Goal: Task Accomplishment & Management: Manage account settings

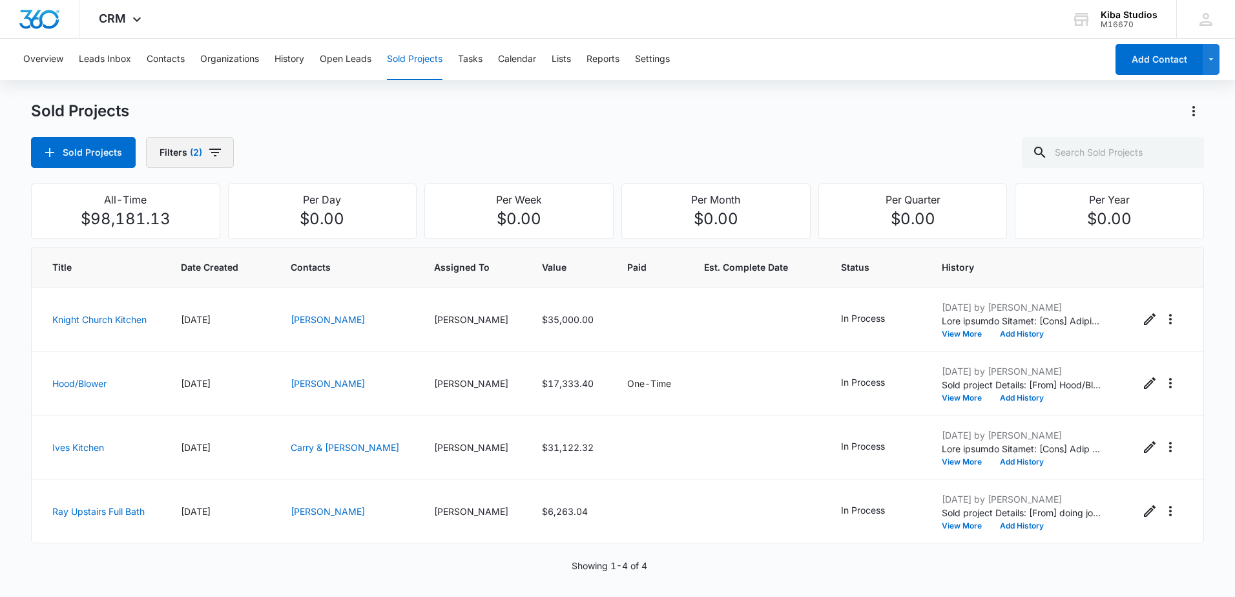
click at [216, 154] on icon "button" at bounding box center [214, 152] width 15 height 15
click at [237, 239] on div "1" at bounding box center [232, 232] width 28 height 15
click at [237, 234] on icon "Clear" at bounding box center [236, 233] width 8 height 8
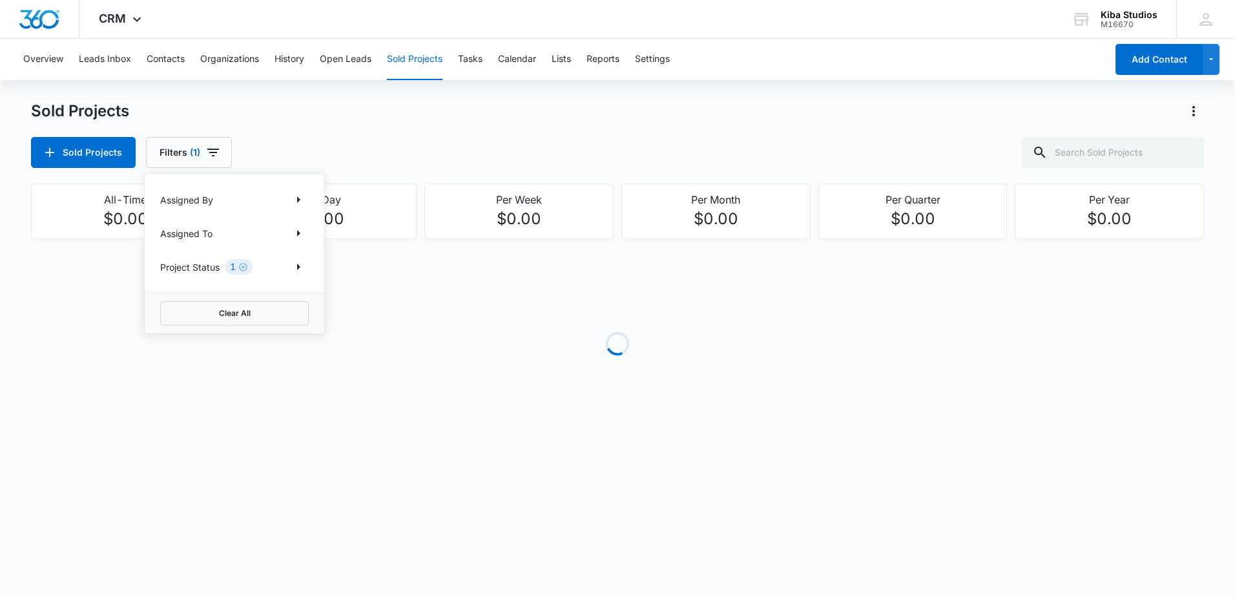
click at [247, 231] on div "Assigned To" at bounding box center [234, 233] width 149 height 21
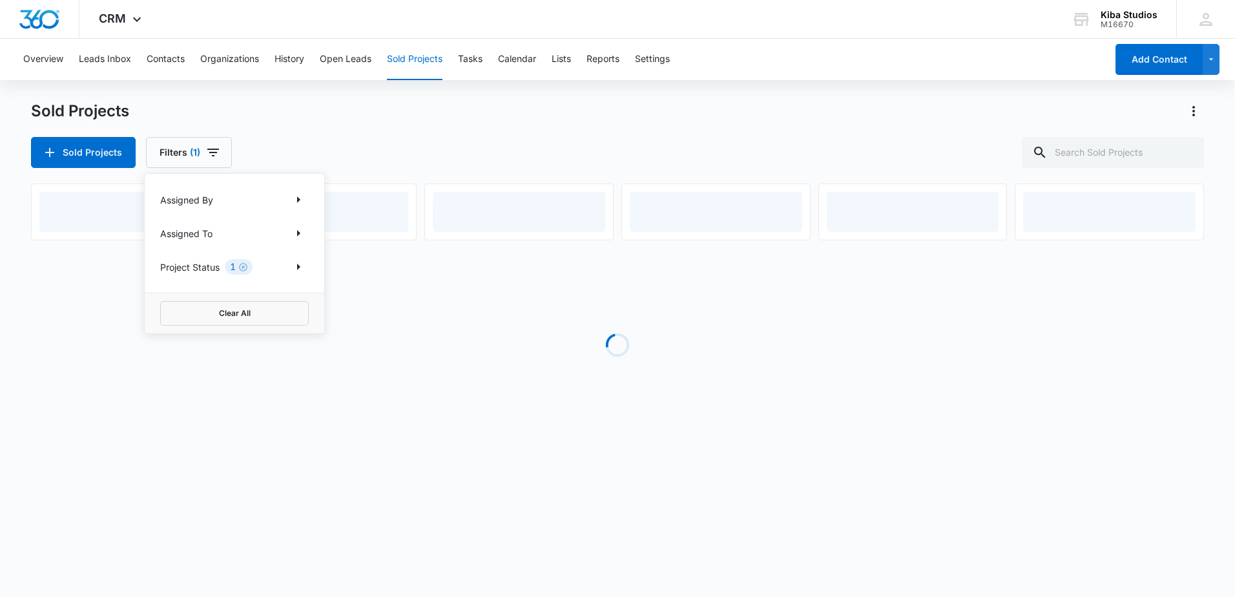
click at [273, 229] on div "Assigned To" at bounding box center [234, 233] width 149 height 21
click at [284, 229] on div "Assigned To" at bounding box center [234, 233] width 149 height 21
click at [297, 230] on icon "Show Assigned To filters" at bounding box center [298, 233] width 3 height 6
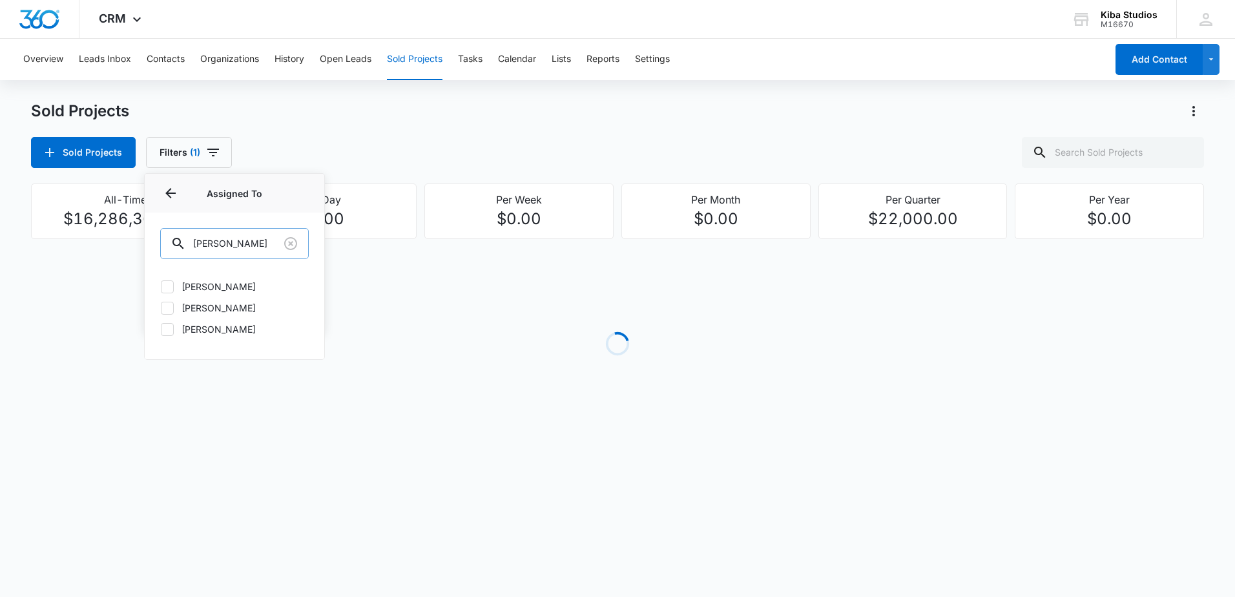
click at [243, 238] on input "[PERSON_NAME]" at bounding box center [234, 243] width 149 height 31
drag, startPoint x: 248, startPoint y: 242, endPoint x: 143, endPoint y: 240, distance: 104.6
click at [143, 240] on div "Sold Projects Sold Projects Filters (1) Assigned By Assigned To Assigned To [PE…" at bounding box center [617, 278] width 1173 height 355
type input "a"
type input "[PERSON_NAME]"
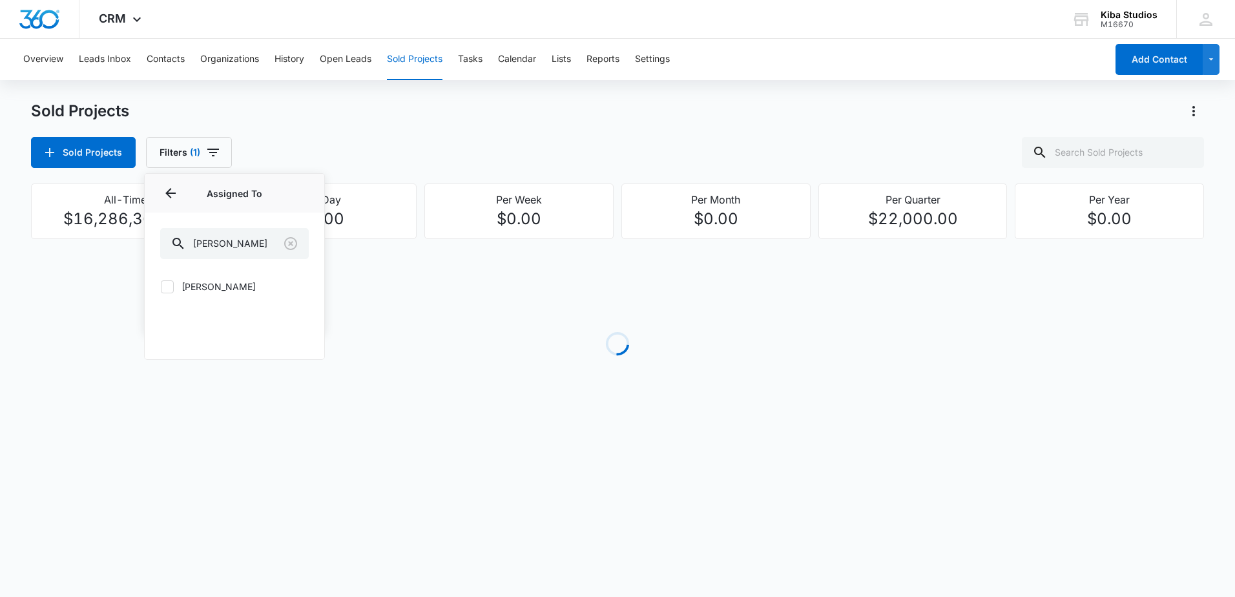
click at [175, 291] on label "[PERSON_NAME]" at bounding box center [234, 287] width 149 height 14
click at [161, 287] on input "[PERSON_NAME]" at bounding box center [160, 286] width 1 height 1
checkbox input "true"
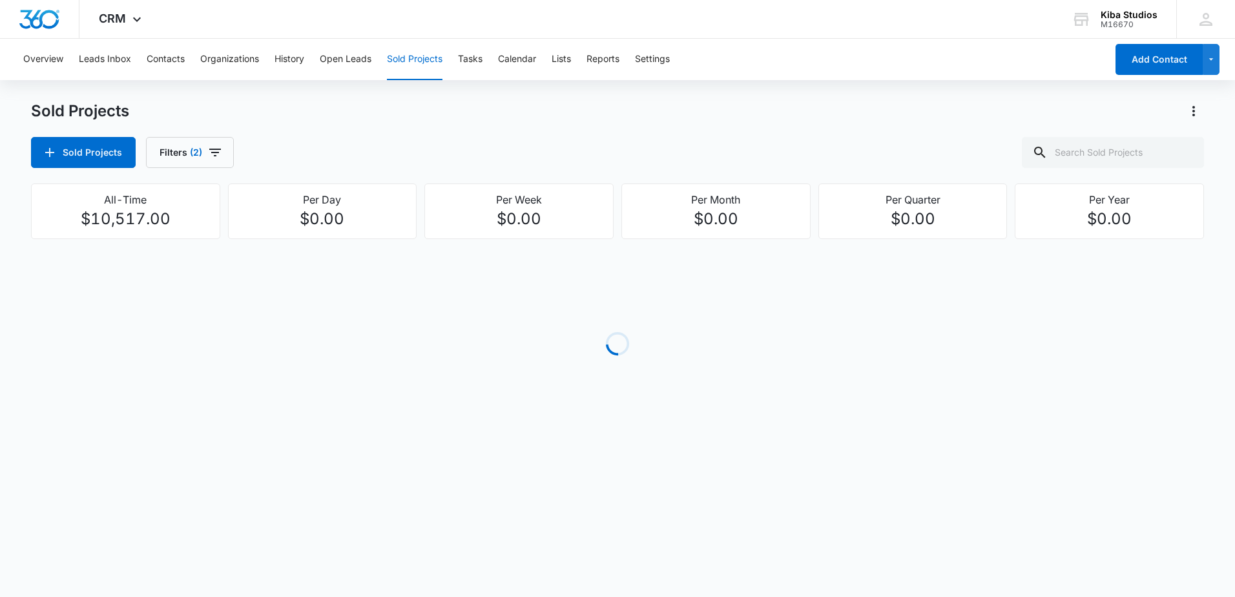
click at [426, 164] on div "Sold Projects Filters (2)" at bounding box center [617, 152] width 1173 height 31
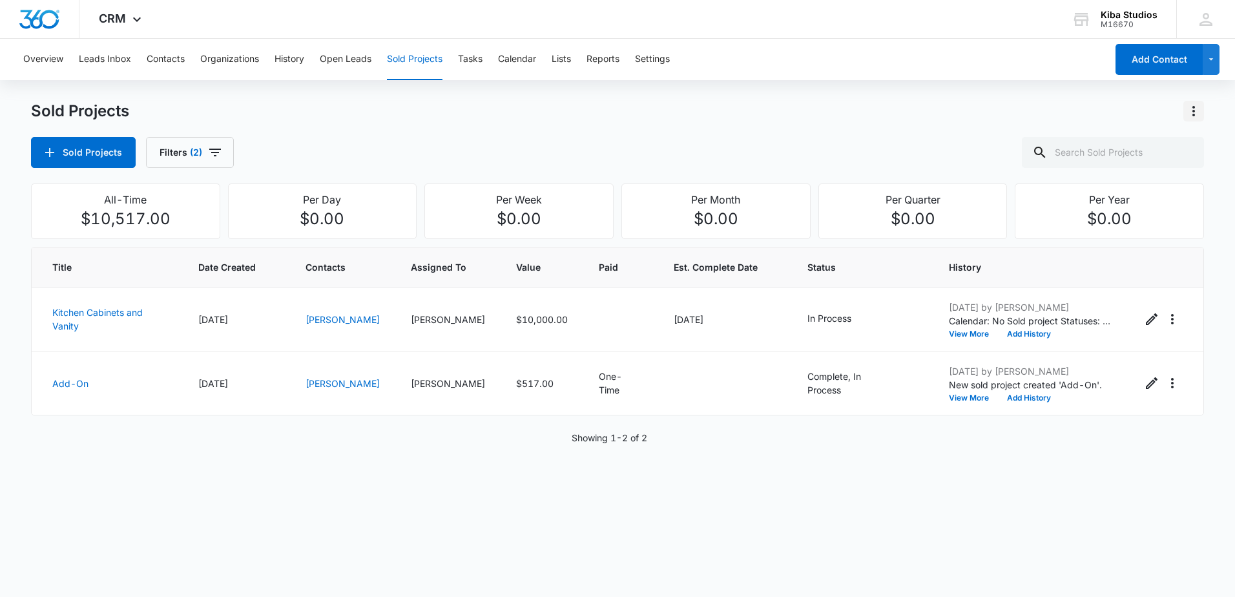
click at [1188, 119] on button "Actions" at bounding box center [1193, 111] width 21 height 21
click at [1122, 169] on div "Export Sold Projects" at bounding box center [1117, 166] width 109 height 9
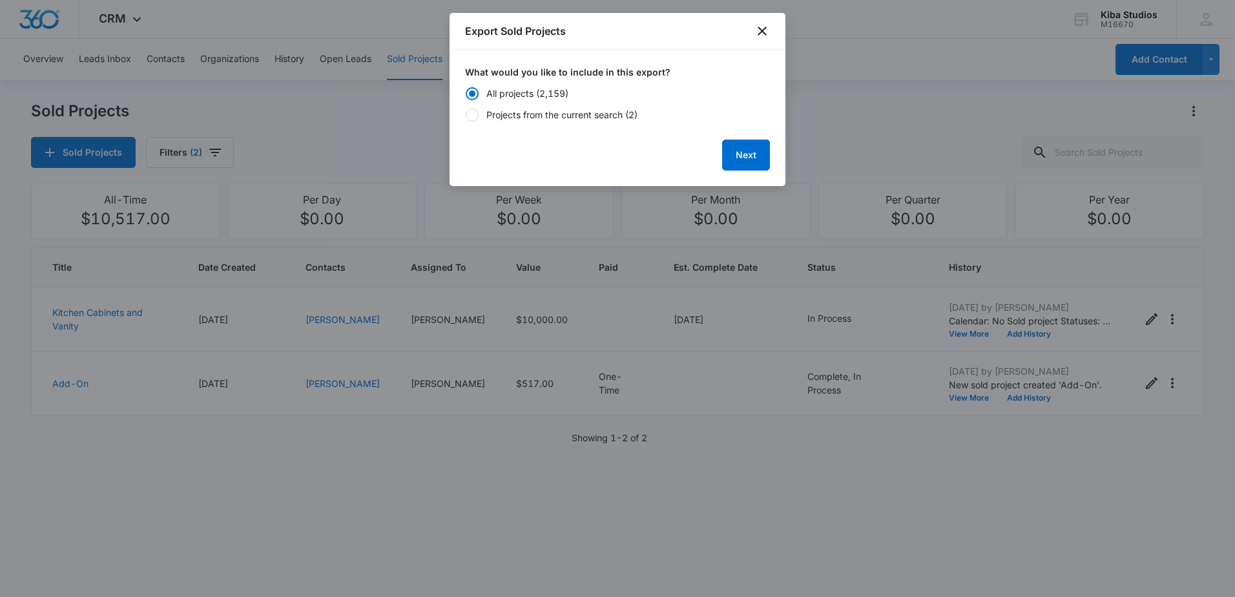
click at [576, 115] on div "Projects from the current search (2)" at bounding box center [561, 115] width 151 height 14
click at [466, 115] on input "Projects from the current search (2)" at bounding box center [465, 114] width 1 height 1
radio input "false"
radio input "true"
click at [728, 152] on button "Next" at bounding box center [746, 154] width 48 height 31
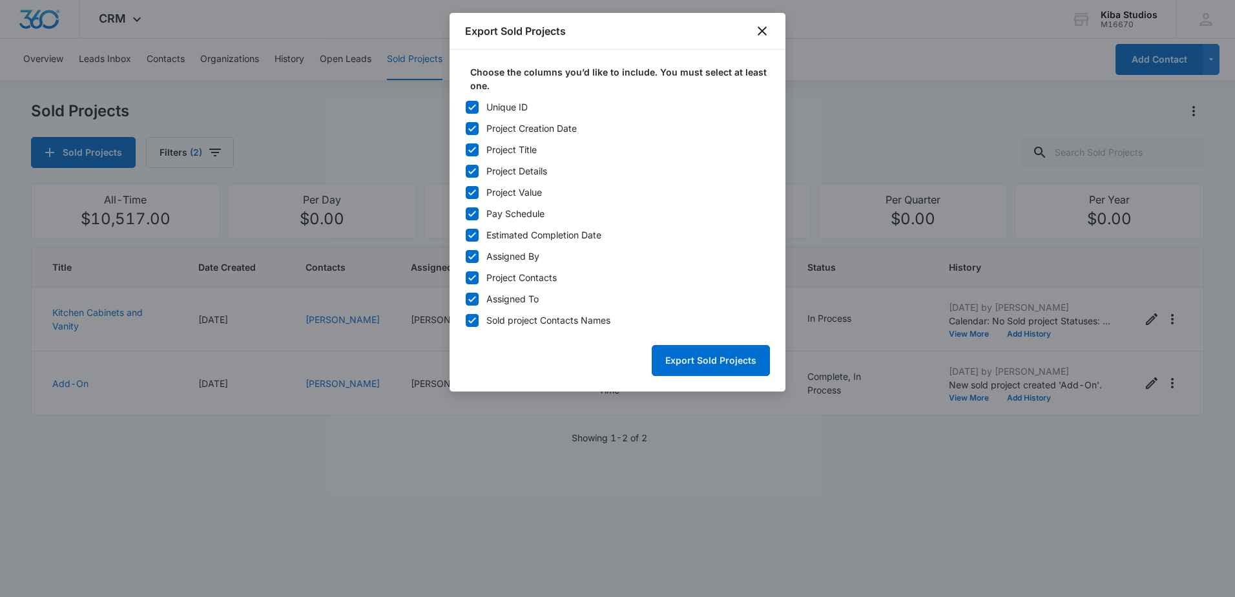
click at [487, 108] on div "Unique ID" at bounding box center [506, 107] width 41 height 14
click at [466, 107] on input "Unique ID" at bounding box center [465, 107] width 1 height 1
checkbox input "false"
click at [471, 214] on icon at bounding box center [472, 214] width 8 height 6
click at [466, 214] on input "Pay Schedule" at bounding box center [465, 213] width 1 height 1
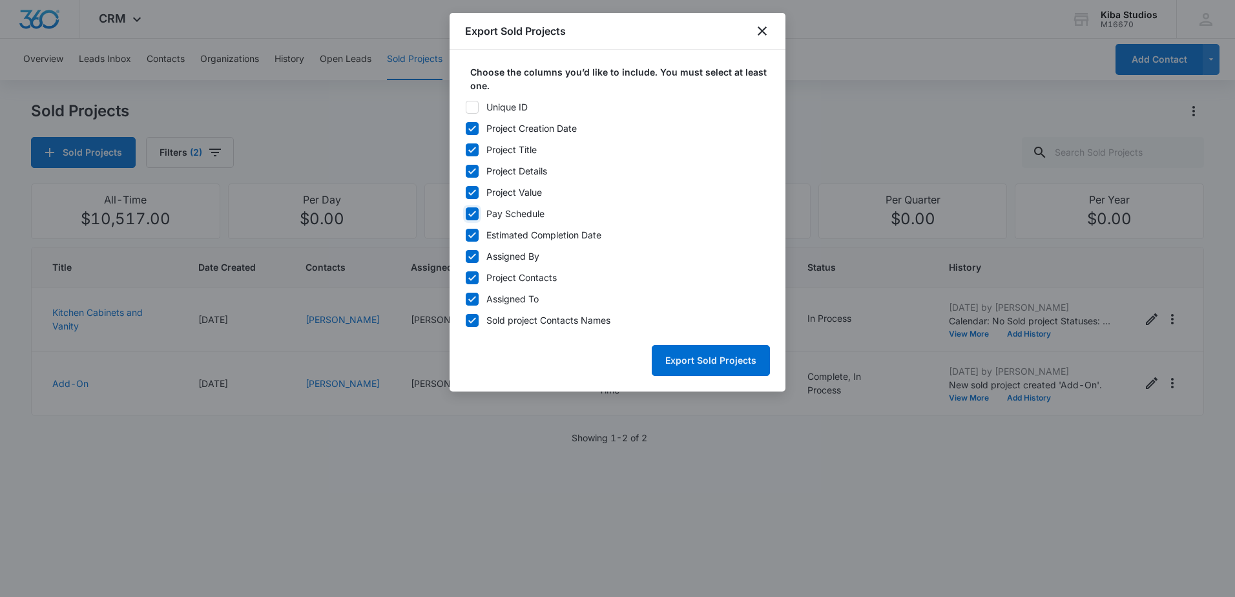
checkbox input "false"
click at [470, 234] on icon at bounding box center [472, 235] width 12 height 12
click at [466, 234] on input "Estimated Completion Date" at bounding box center [465, 234] width 1 height 1
click at [470, 235] on icon at bounding box center [472, 235] width 12 height 12
click at [466, 235] on input "Estimated Completion Date" at bounding box center [465, 234] width 1 height 1
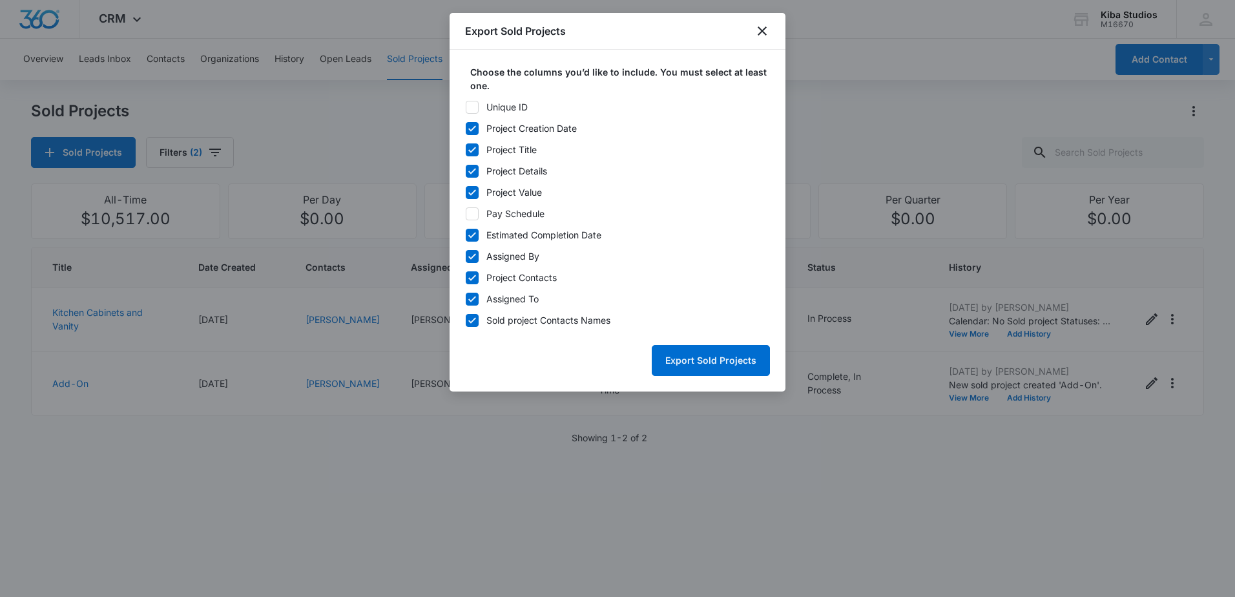
click at [468, 238] on icon at bounding box center [472, 235] width 12 height 12
click at [466, 235] on input "Estimated Completion Date" at bounding box center [465, 234] width 1 height 1
click at [468, 238] on icon at bounding box center [472, 235] width 12 height 12
click at [466, 235] on input "Estimated Completion Date" at bounding box center [465, 234] width 1 height 1
click at [470, 237] on icon at bounding box center [472, 235] width 8 height 6
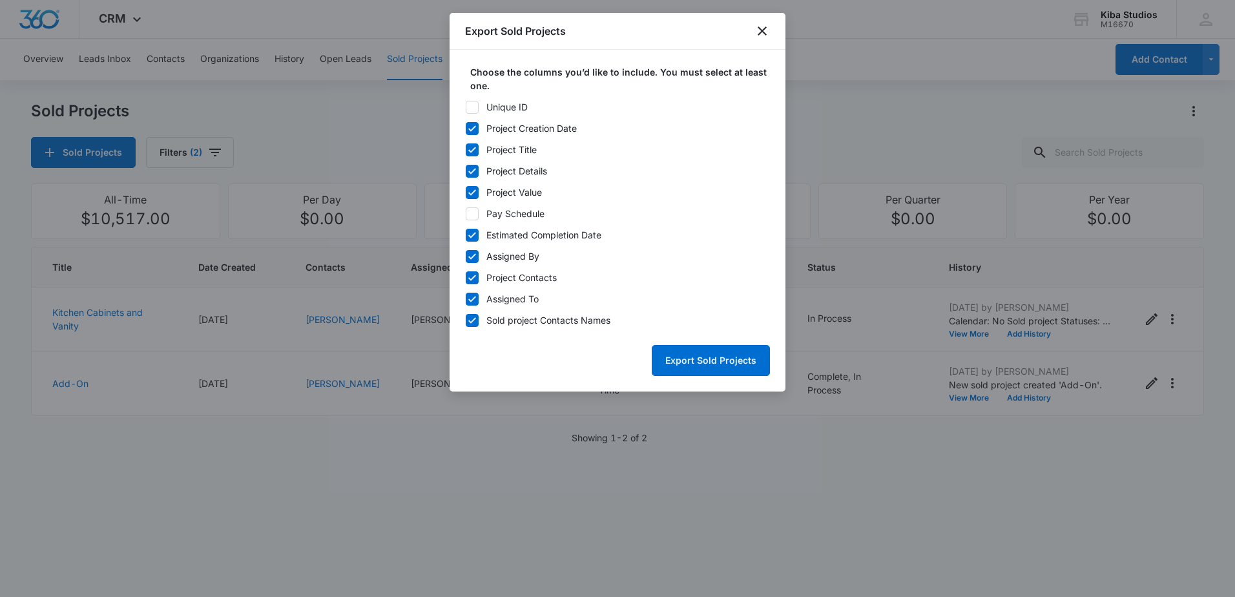
click at [466, 235] on input "Estimated Completion Date" at bounding box center [465, 234] width 1 height 1
checkbox input "false"
click at [511, 358] on div "Export Sold Projects" at bounding box center [617, 355] width 305 height 41
click at [471, 256] on icon at bounding box center [472, 257] width 12 height 12
click at [466, 256] on input "Assigned By" at bounding box center [465, 256] width 1 height 1
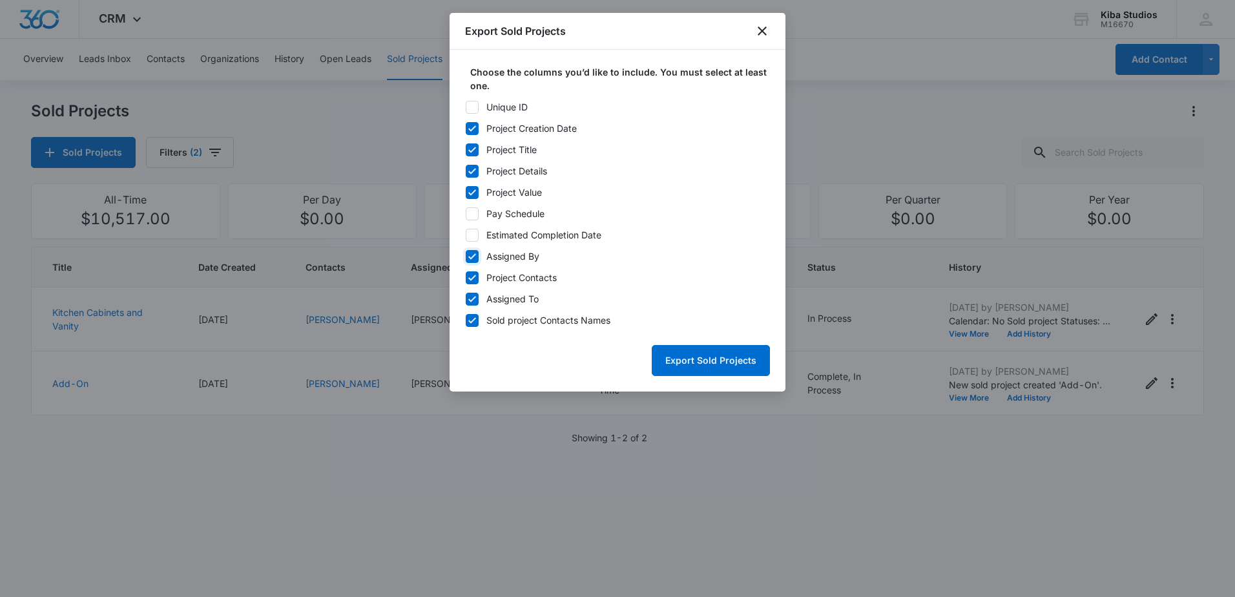
checkbox input "false"
click at [472, 276] on icon at bounding box center [472, 278] width 12 height 12
click at [466, 277] on input "Project Contacts" at bounding box center [465, 277] width 1 height 1
checkbox input "false"
click at [707, 355] on button "Export Sold Projects" at bounding box center [711, 360] width 118 height 31
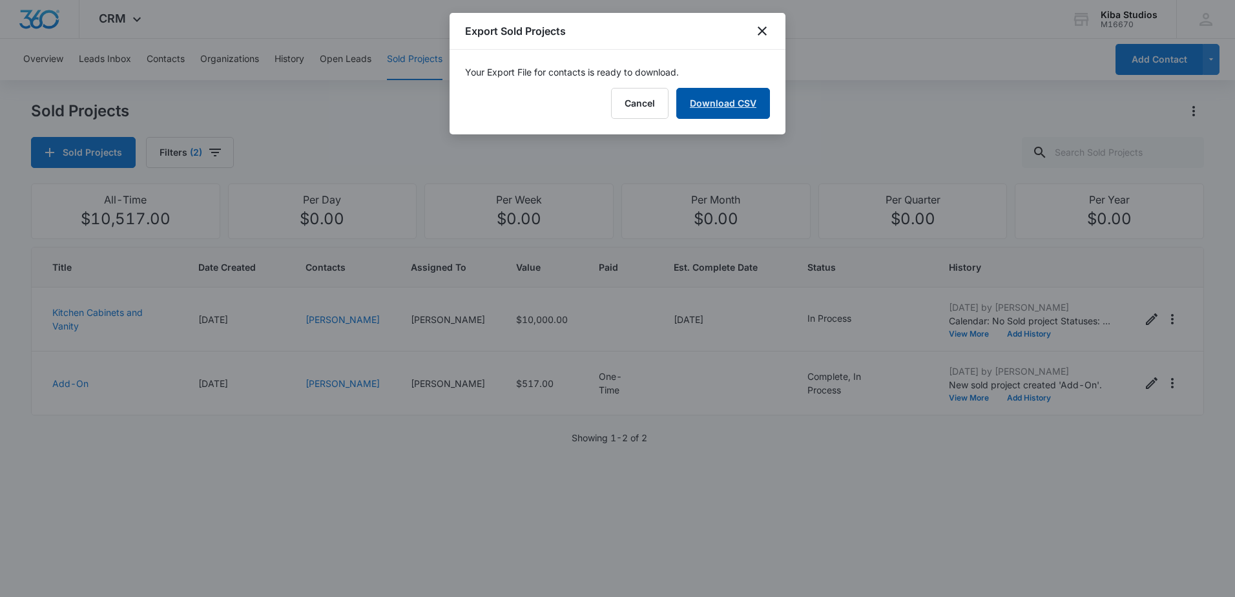
click at [723, 100] on link "Download CSV" at bounding box center [723, 103] width 94 height 31
click at [760, 28] on icon "close" at bounding box center [762, 30] width 9 height 9
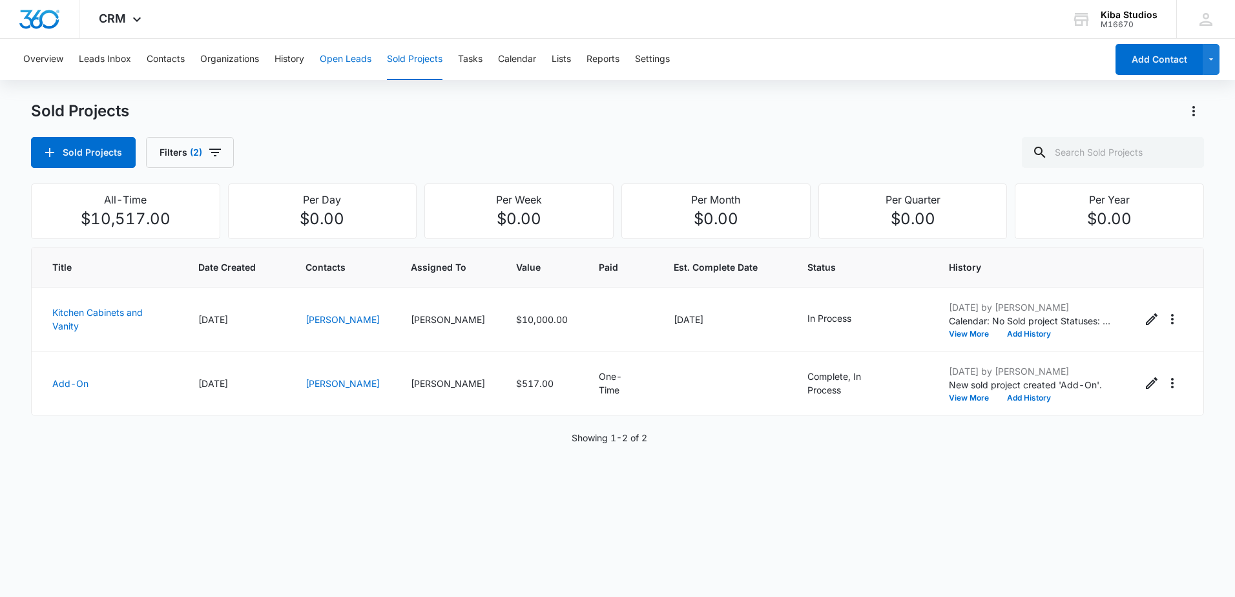
click at [352, 57] on button "Open Leads" at bounding box center [346, 59] width 52 height 41
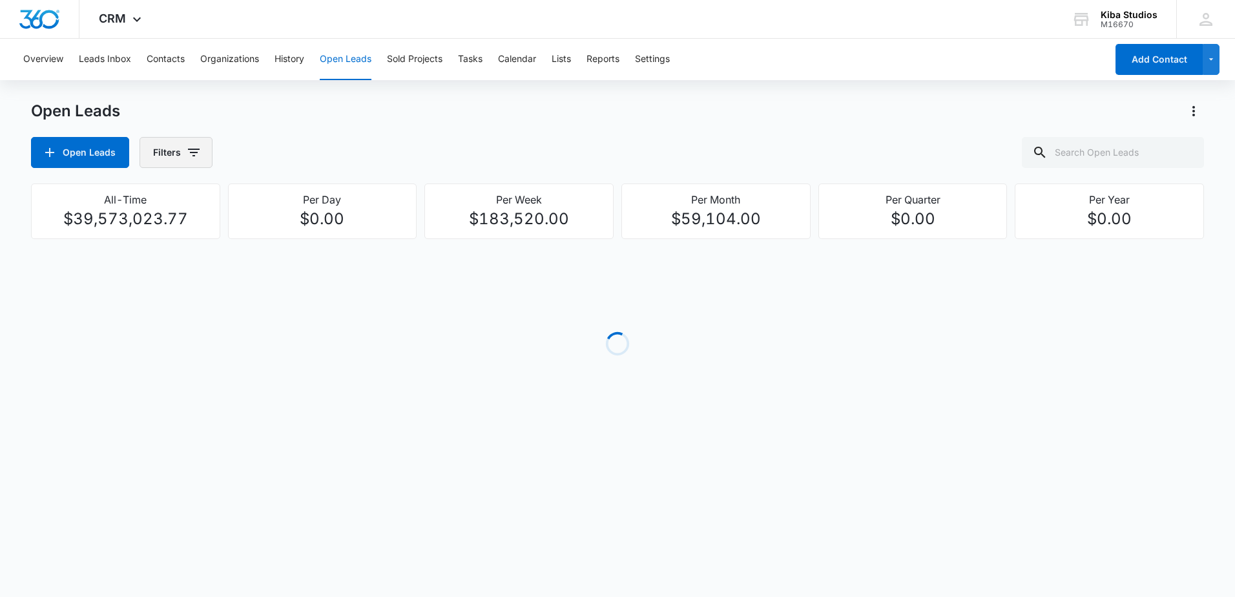
click at [191, 155] on icon "button" at bounding box center [193, 152] width 15 height 15
click at [298, 238] on icon "Show Assigned To filters" at bounding box center [292, 232] width 15 height 15
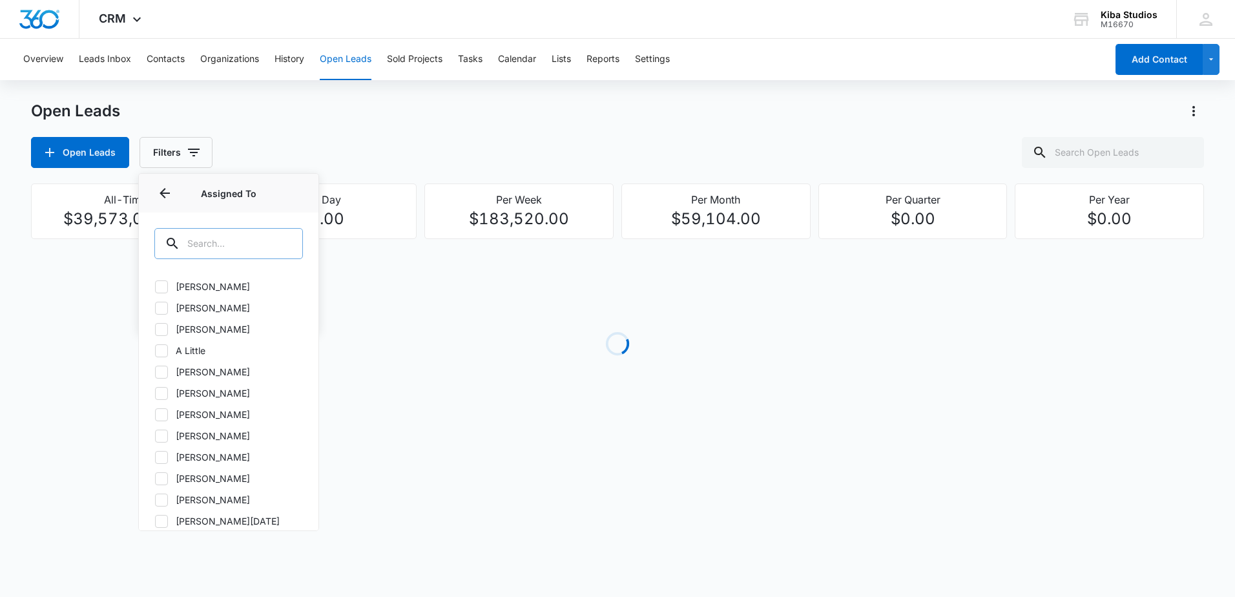
click at [234, 245] on input "text" at bounding box center [228, 243] width 149 height 31
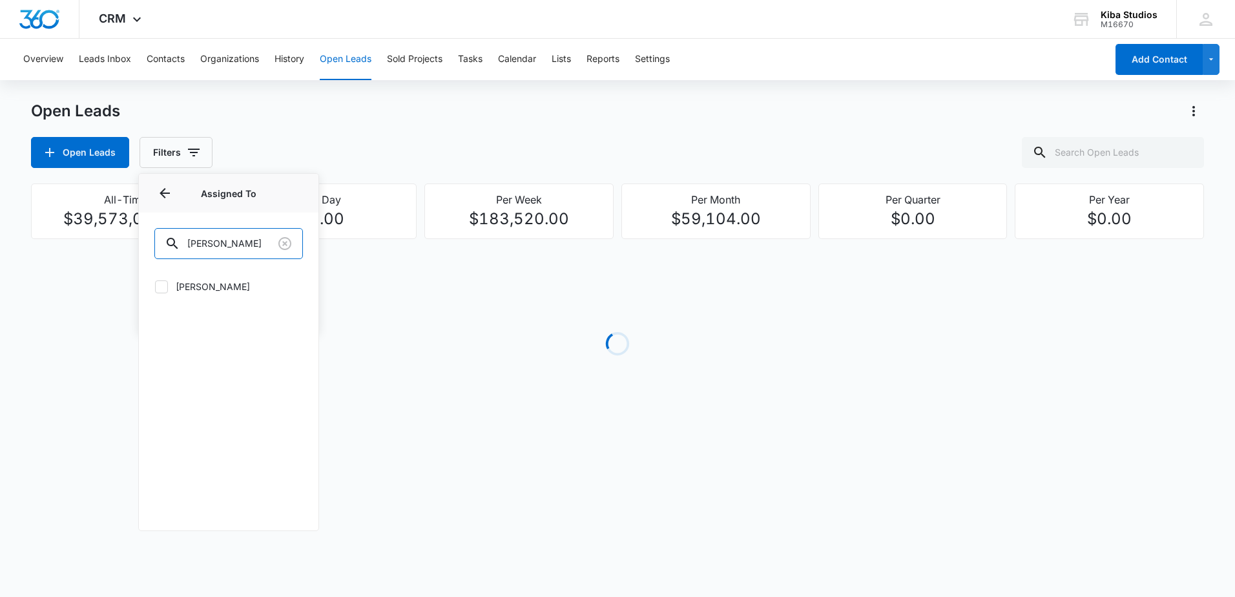
type input "[PERSON_NAME]"
click at [207, 287] on label "[PERSON_NAME]" at bounding box center [228, 287] width 149 height 14
click at [155, 287] on input "[PERSON_NAME]" at bounding box center [154, 286] width 1 height 1
checkbox input "true"
click at [261, 134] on div "Open Leads Open Leads Filters (1) Assigned By Assigned To 1 Assigned To (1) [PE…" at bounding box center [617, 134] width 1173 height 67
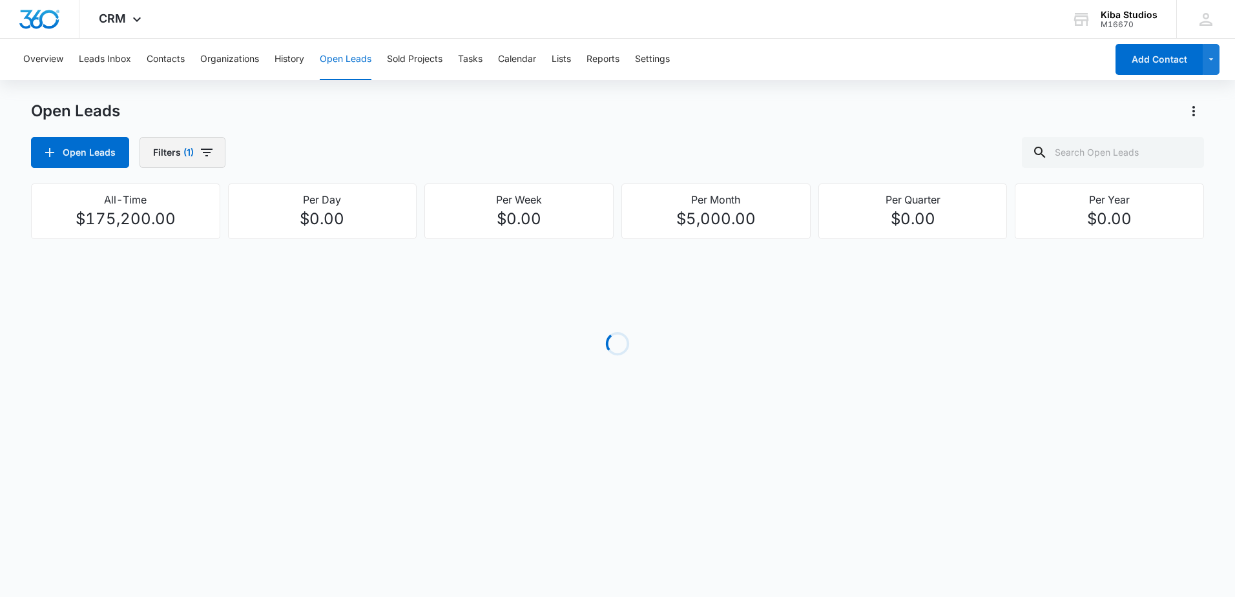
click at [220, 151] on button "Filters (1)" at bounding box center [182, 152] width 86 height 31
click at [290, 273] on icon "Show Open Lead Status filters" at bounding box center [292, 266] width 15 height 15
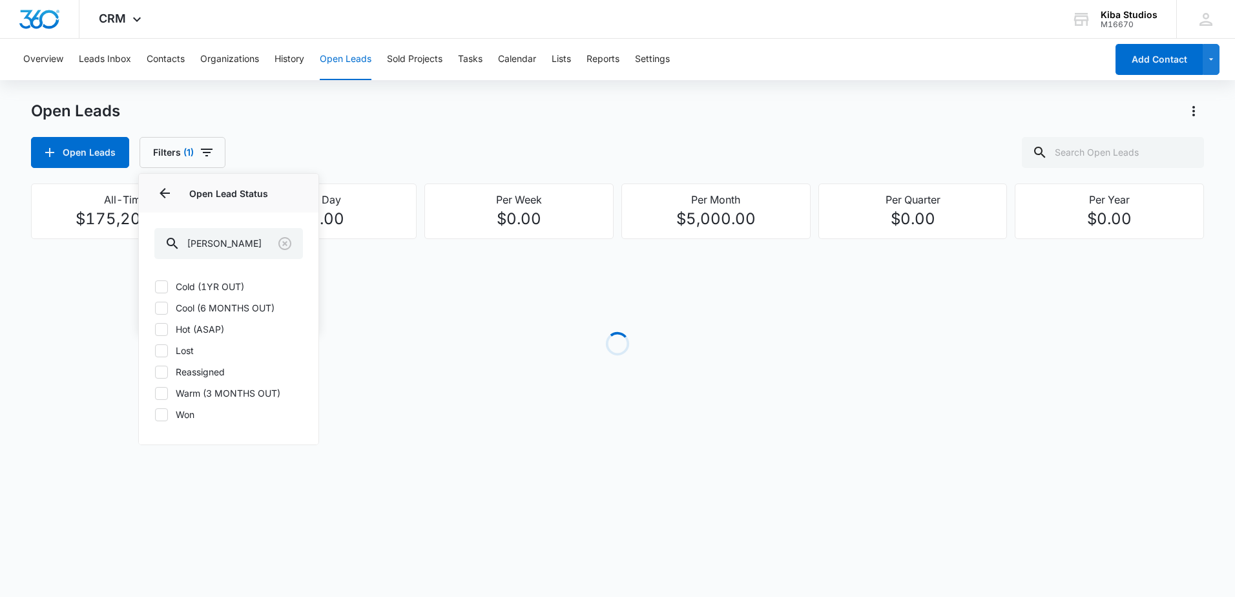
click at [191, 291] on label "Cold (1YR OUT)" at bounding box center [228, 287] width 149 height 14
click at [155, 287] on input "Cold (1YR OUT)" at bounding box center [154, 286] width 1 height 1
checkbox input "true"
click at [161, 309] on icon at bounding box center [162, 308] width 8 height 6
click at [155, 308] on input "Cool (6 MONTHS OUT)" at bounding box center [154, 307] width 1 height 1
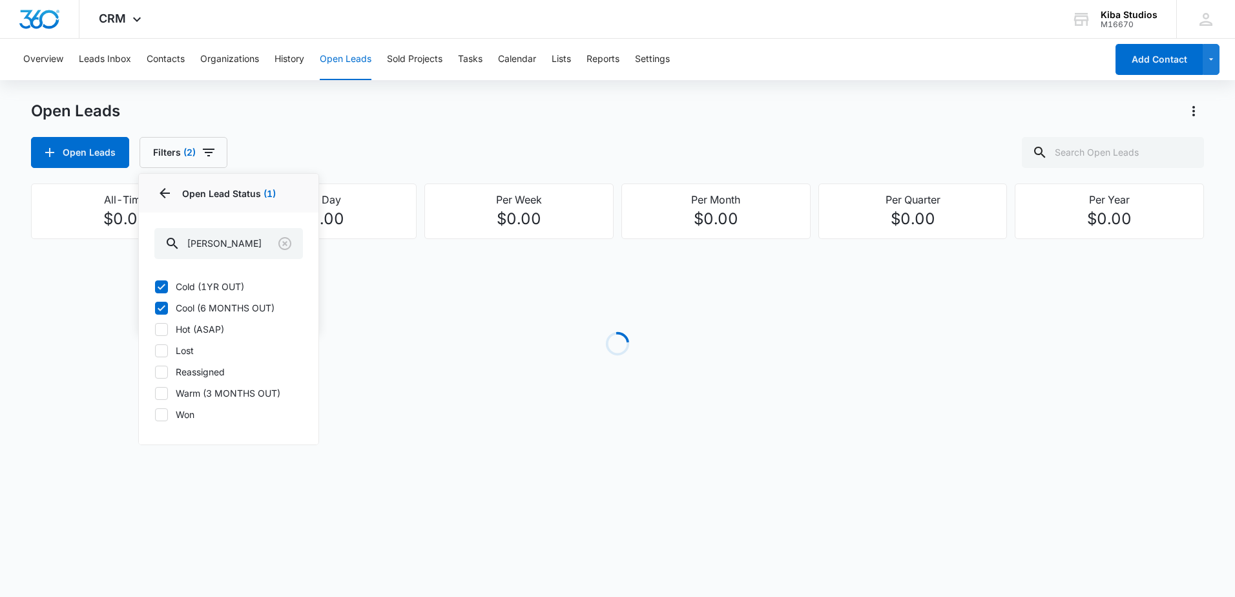
click at [161, 309] on icon at bounding box center [162, 308] width 8 height 6
click at [155, 308] on input "Cool (6 MONTHS OUT)" at bounding box center [154, 307] width 1 height 1
checkbox input "false"
drag, startPoint x: 161, startPoint y: 309, endPoint x: 160, endPoint y: 337, distance: 27.8
click at [160, 337] on div "Cold (1YR OUT) Cool (6 MONTHS OUT) Hot (ASAP) Lost Reassigned Warm (3 MONTHS OU…" at bounding box center [229, 358] width 180 height 172
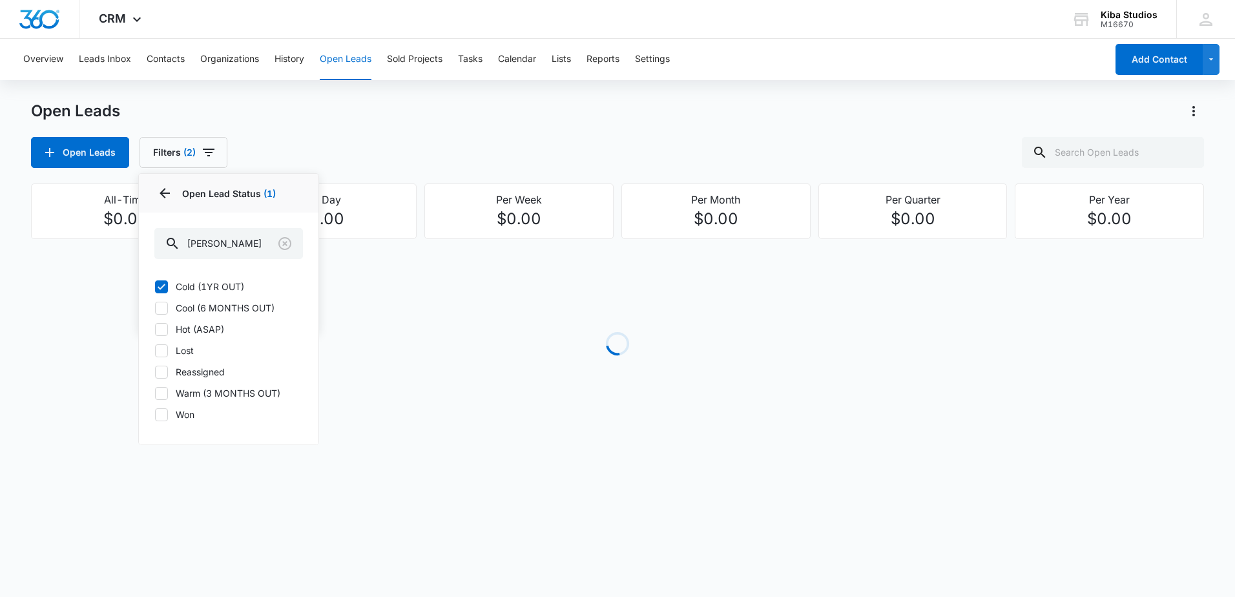
click at [159, 329] on icon at bounding box center [162, 330] width 12 height 12
click at [155, 329] on input "Hot (ASAP)" at bounding box center [154, 329] width 1 height 1
checkbox input "true"
click at [160, 314] on div at bounding box center [161, 308] width 13 height 13
click at [155, 308] on input "Cool (6 MONTHS OUT)" at bounding box center [154, 307] width 1 height 1
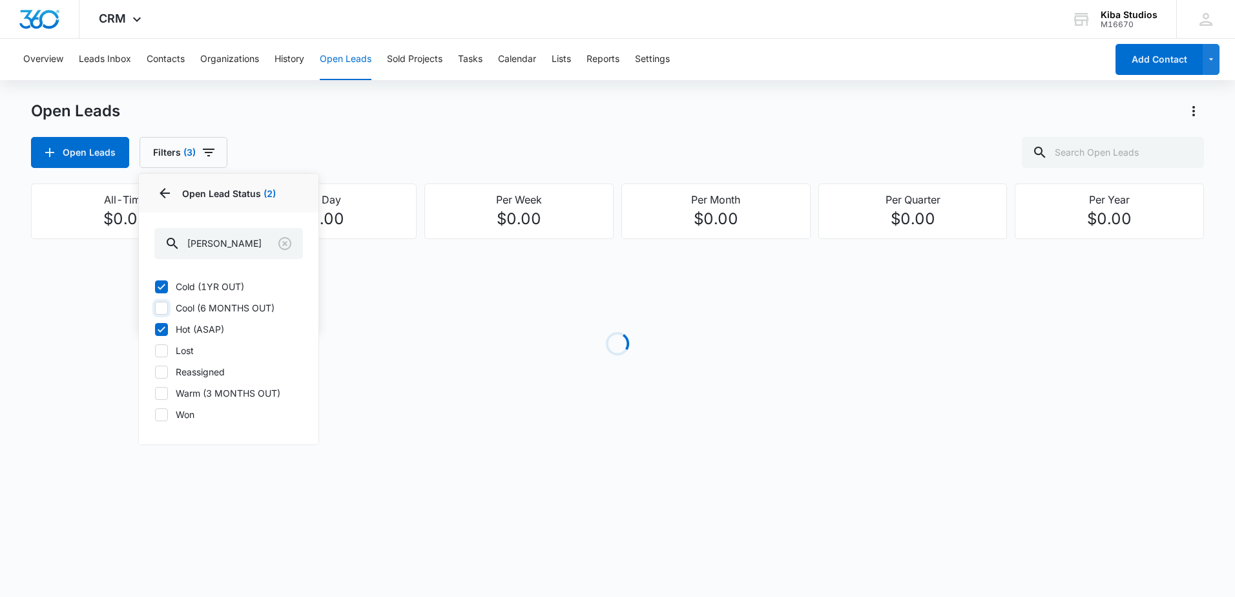
checkbox input "true"
click at [164, 393] on icon at bounding box center [162, 393] width 12 height 12
click at [155, 393] on input "Warm (3 MONTHS OUT)" at bounding box center [154, 393] width 1 height 1
checkbox input "true"
click at [499, 167] on div "Open Leads Filters (5) Assigned By Assigned To 1 Open Lead Status 4 Open Lead S…" at bounding box center [617, 152] width 1173 height 31
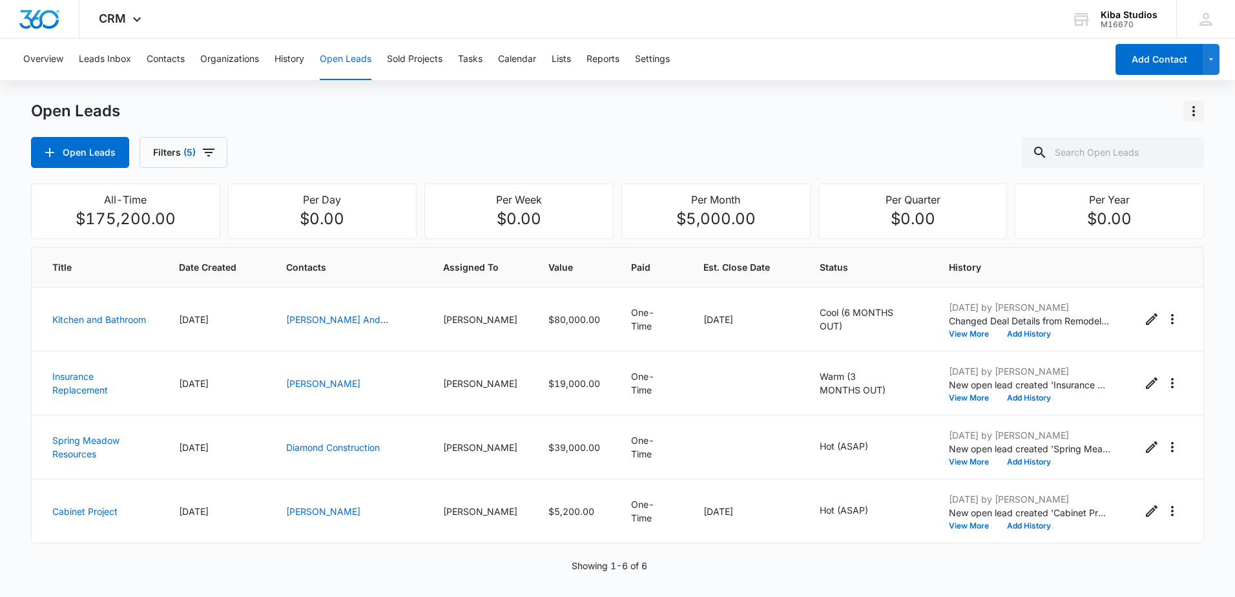
click at [1192, 114] on icon "Actions" at bounding box center [1193, 110] width 15 height 15
click at [1126, 167] on div "Export Open Leads" at bounding box center [1119, 166] width 105 height 9
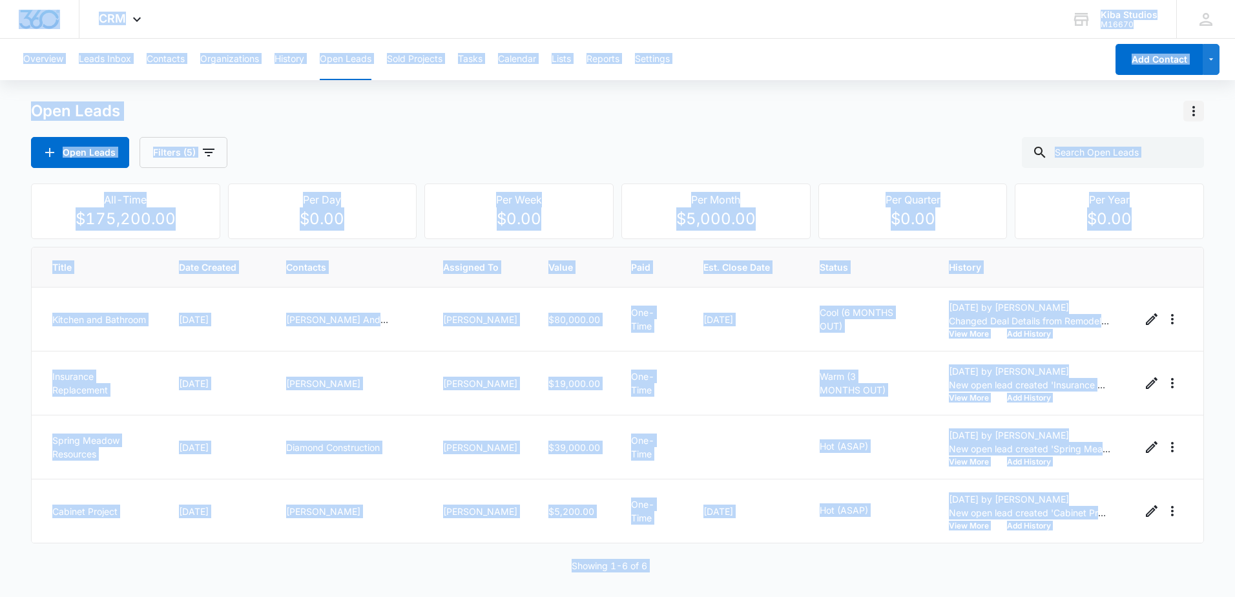
click at [1188, 108] on icon "Actions" at bounding box center [1193, 110] width 15 height 15
click at [1103, 165] on div "Export Open Leads" at bounding box center [1119, 166] width 105 height 9
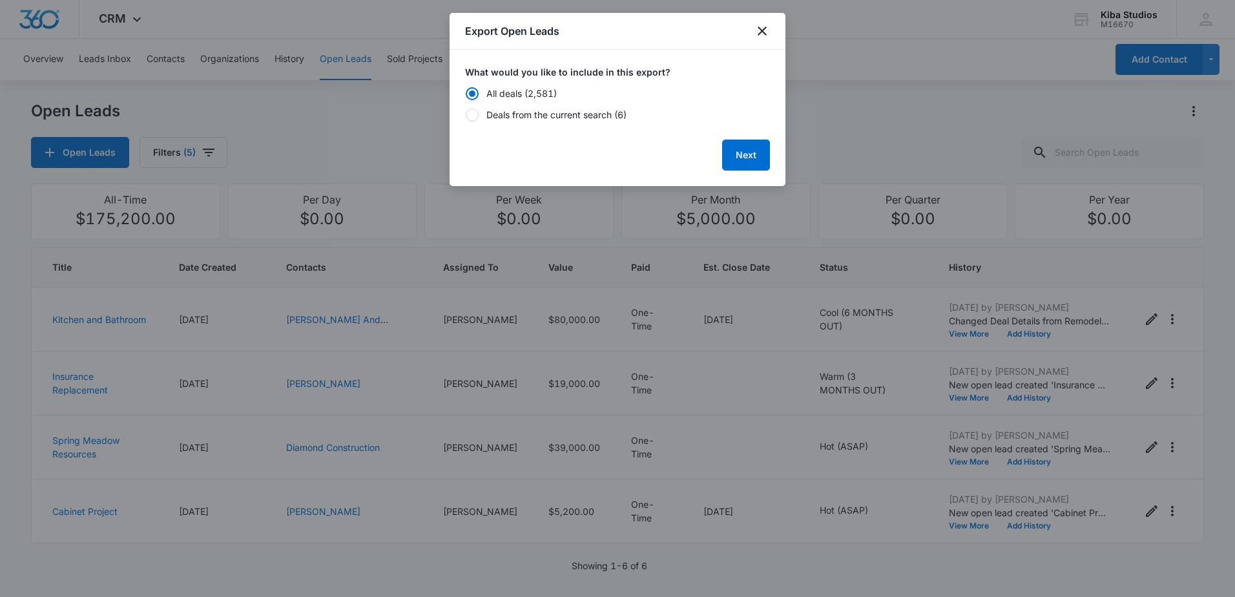
click at [1101, 165] on div at bounding box center [617, 298] width 1235 height 597
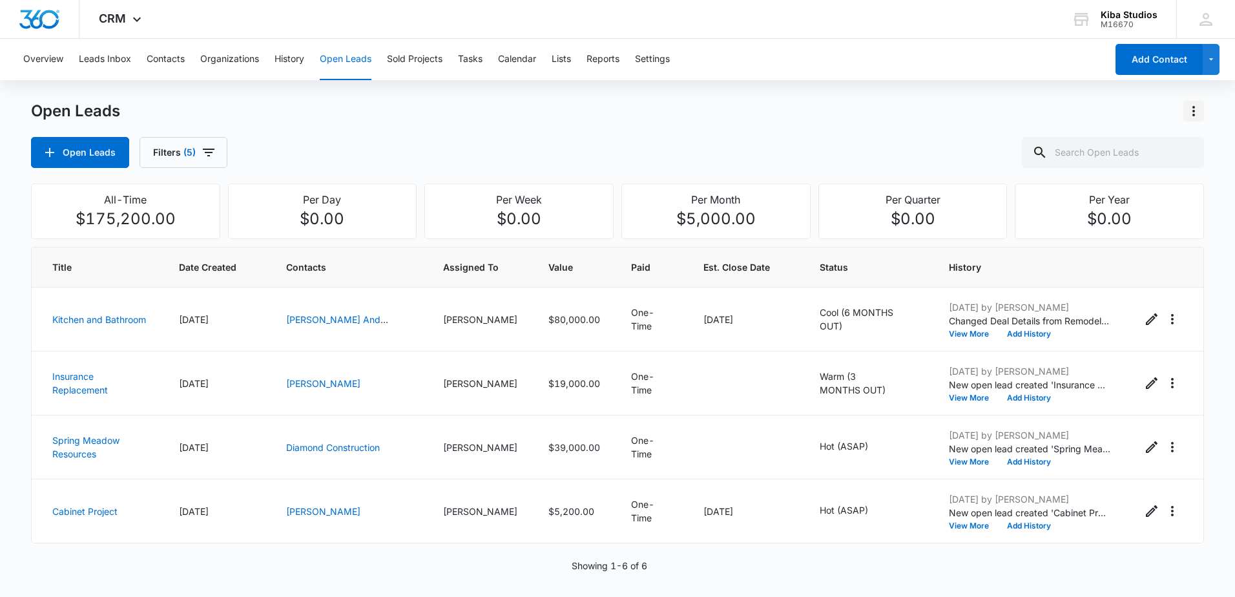
click at [1194, 114] on icon "Actions" at bounding box center [1193, 111] width 3 height 10
click at [1133, 163] on div "Export Open Leads" at bounding box center [1119, 166] width 105 height 9
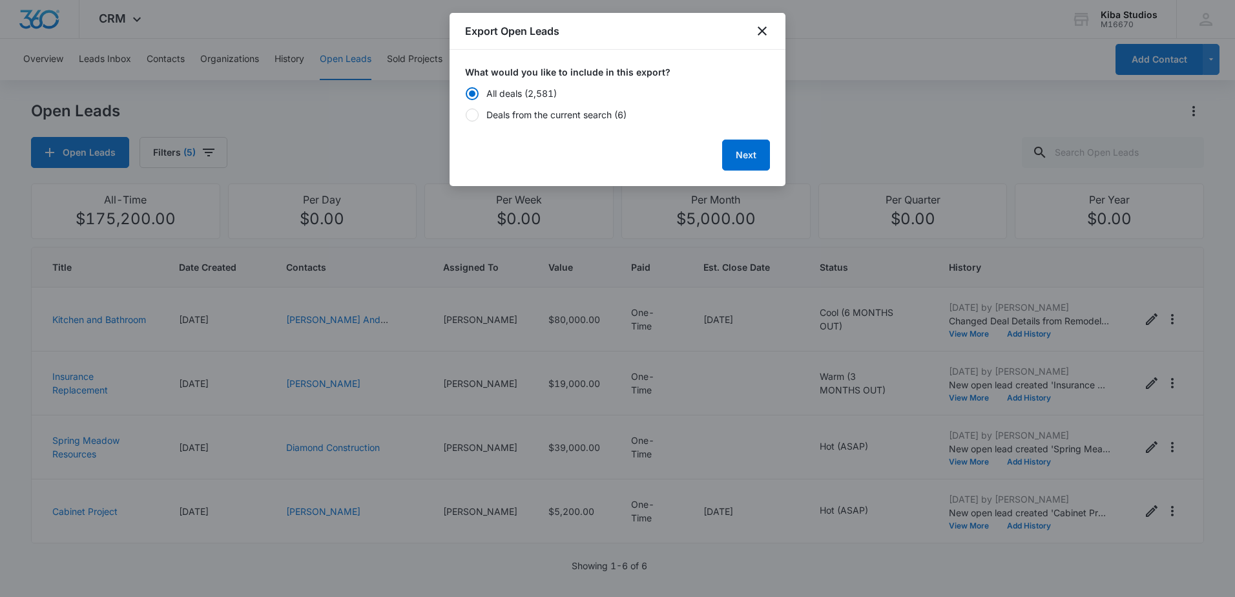
click at [594, 114] on div "Deals from the current search (6)" at bounding box center [556, 115] width 140 height 14
click at [466, 114] on input "Deals from the current search (6)" at bounding box center [465, 114] width 1 height 1
radio input "false"
radio input "true"
click at [753, 155] on button "Next" at bounding box center [746, 154] width 48 height 31
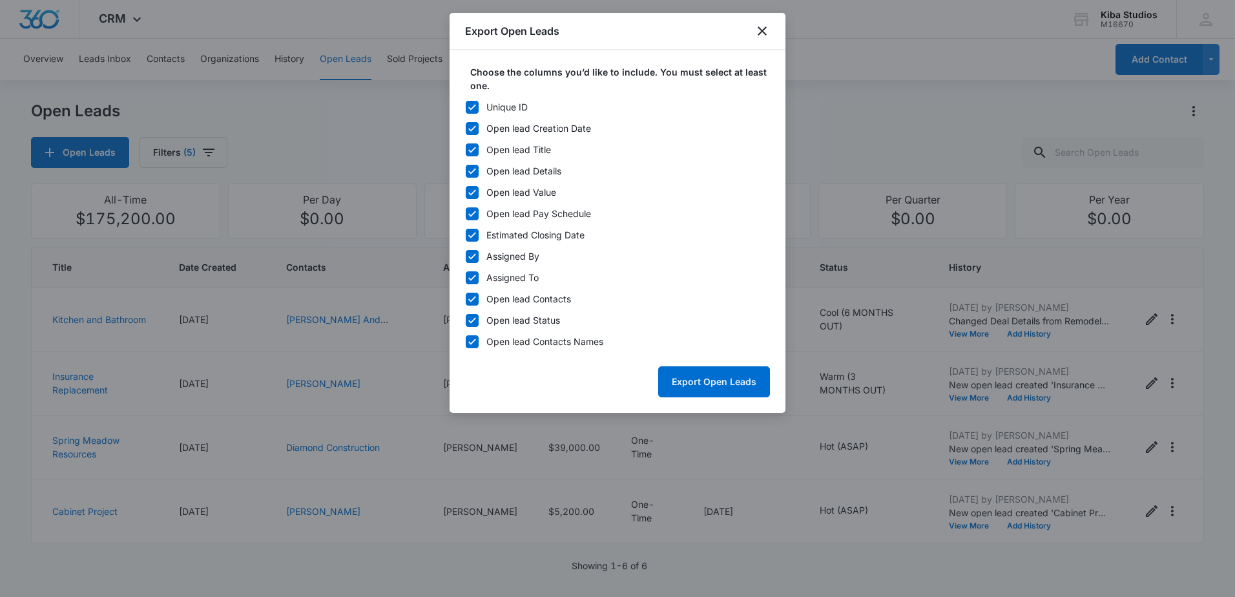
click at [499, 106] on div "Unique ID" at bounding box center [506, 107] width 41 height 14
click at [466, 107] on input "Unique ID" at bounding box center [465, 107] width 1 height 1
checkbox input "false"
click at [468, 213] on icon at bounding box center [472, 214] width 12 height 12
click at [466, 213] on input "Open lead Pay Schedule" at bounding box center [465, 213] width 1 height 1
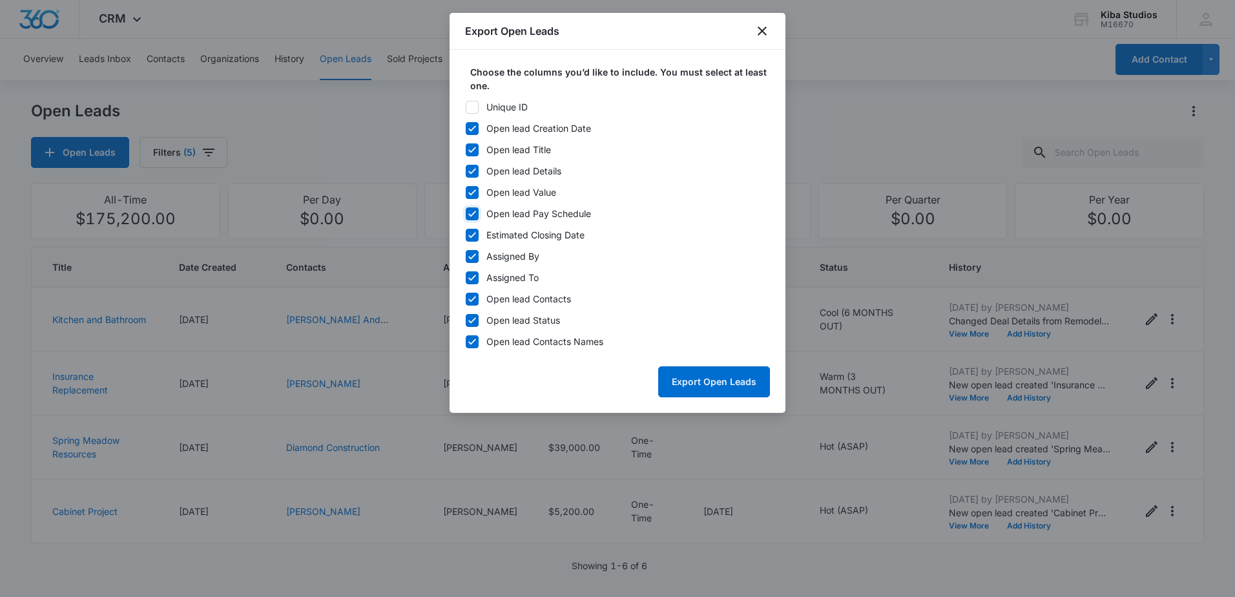
checkbox input "false"
click at [469, 233] on icon at bounding box center [472, 235] width 12 height 12
click at [466, 234] on input "Estimated Closing Date" at bounding box center [465, 234] width 1 height 1
checkbox input "false"
click at [470, 256] on icon at bounding box center [472, 257] width 12 height 12
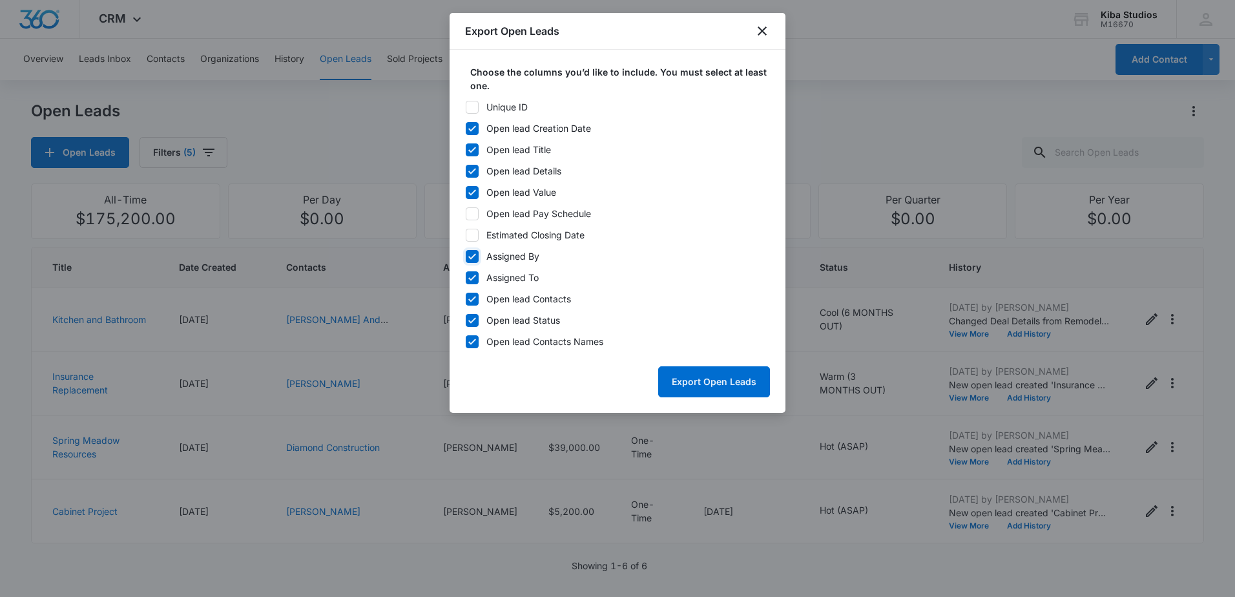
click at [466, 256] on input "Assigned By" at bounding box center [465, 256] width 1 height 1
checkbox input "false"
click at [471, 299] on icon at bounding box center [472, 299] width 12 height 12
click at [466, 299] on input "Open lead Contacts" at bounding box center [465, 298] width 1 height 1
checkbox input "false"
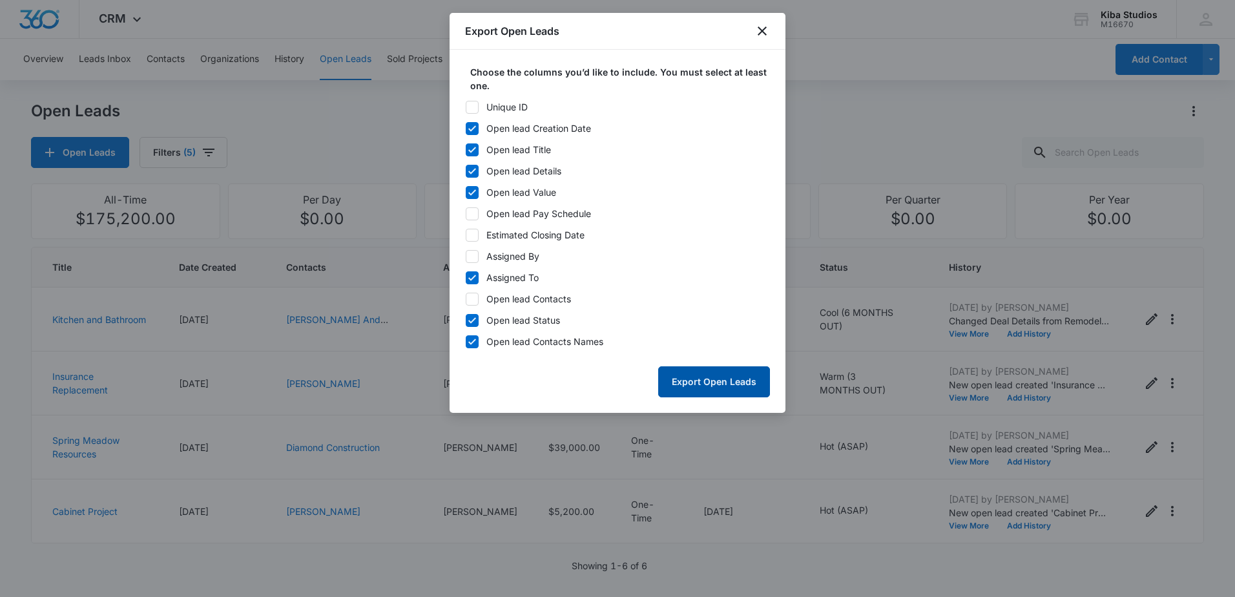
click at [737, 383] on button "Export Open Leads" at bounding box center [714, 381] width 112 height 31
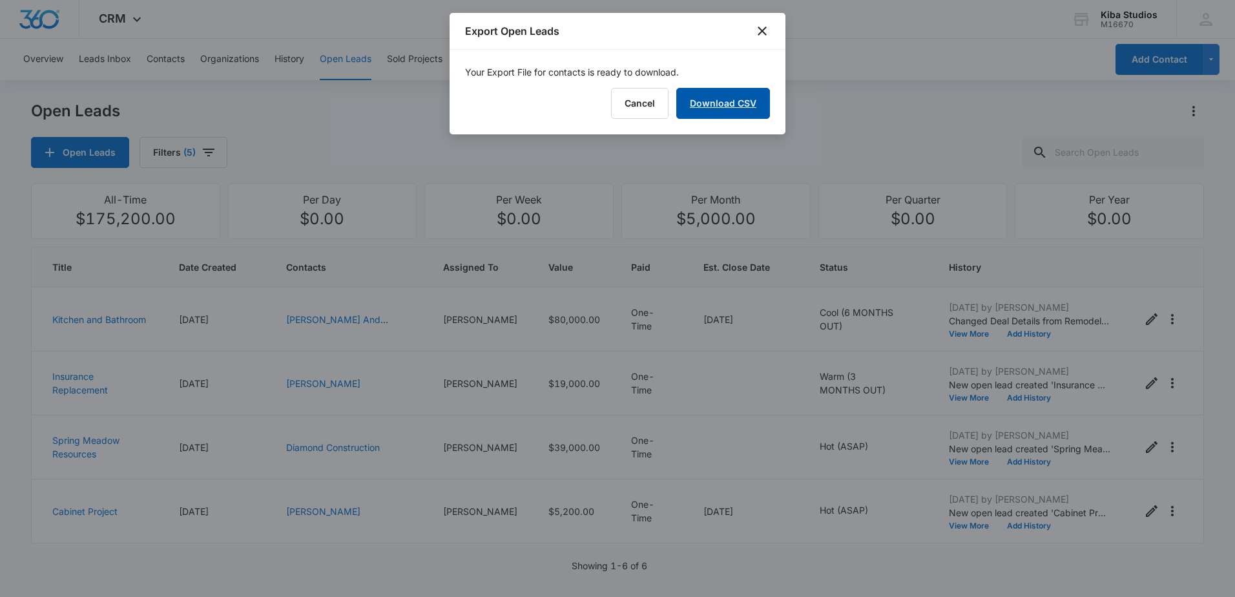
click at [738, 105] on link "Download CSV" at bounding box center [723, 103] width 94 height 31
click at [762, 34] on icon "close" at bounding box center [761, 30] width 15 height 15
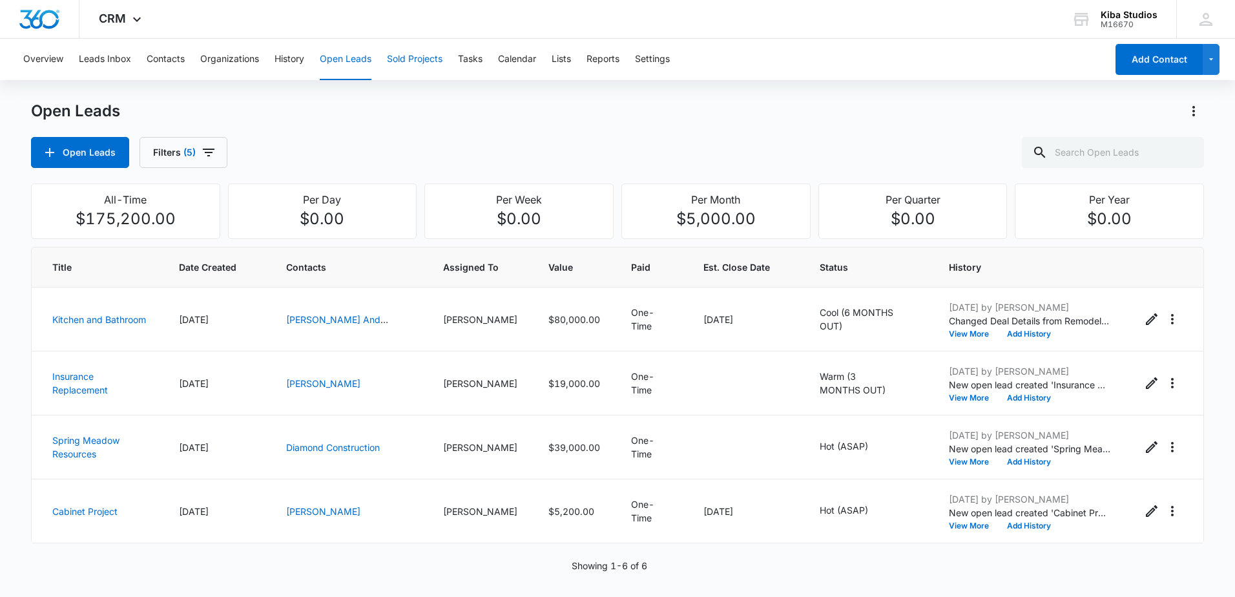
click at [435, 59] on button "Sold Projects" at bounding box center [415, 59] width 56 height 41
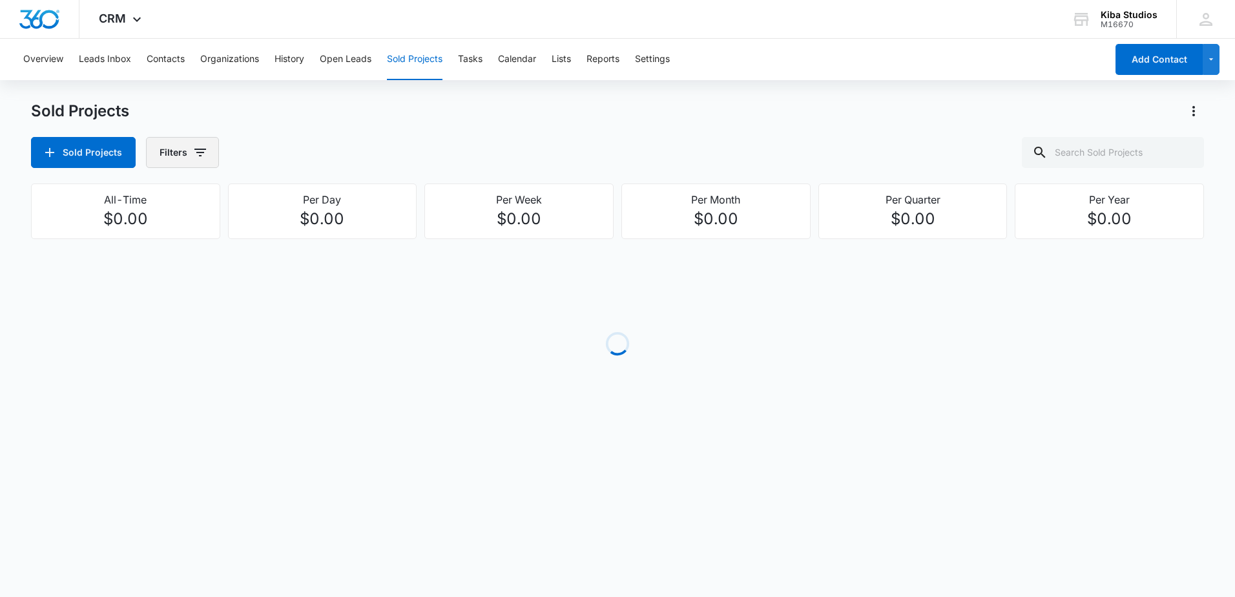
click at [211, 151] on button "Filters" at bounding box center [182, 152] width 73 height 31
click at [298, 235] on icon "Show Assigned To filters" at bounding box center [298, 233] width 3 height 6
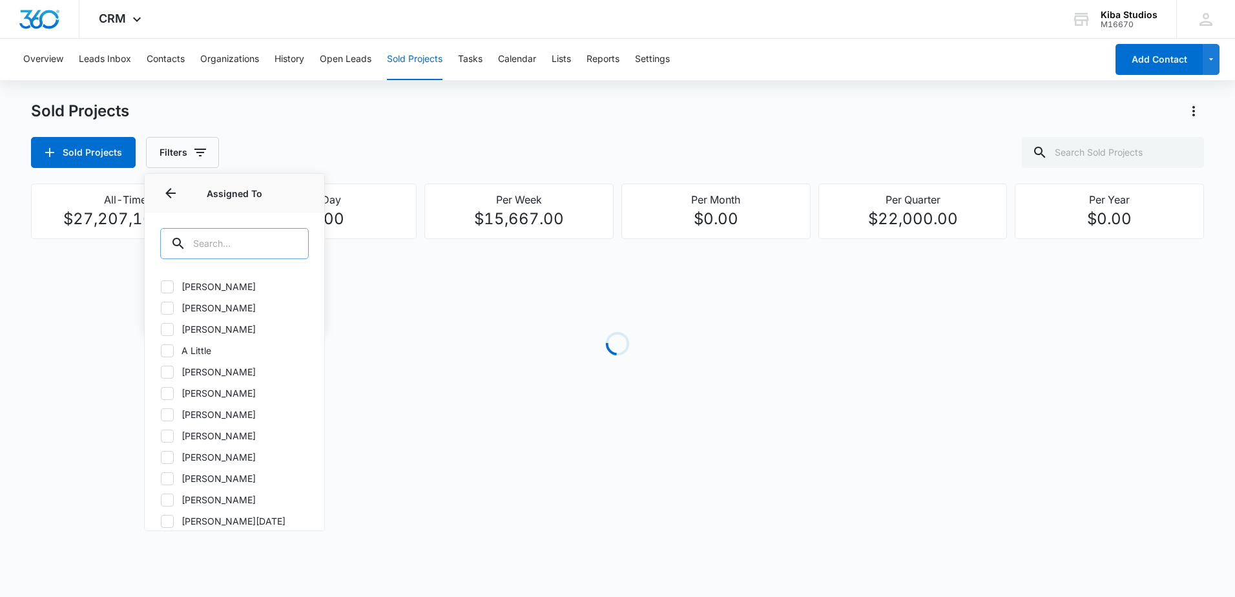
click at [241, 243] on input "text" at bounding box center [234, 243] width 149 height 31
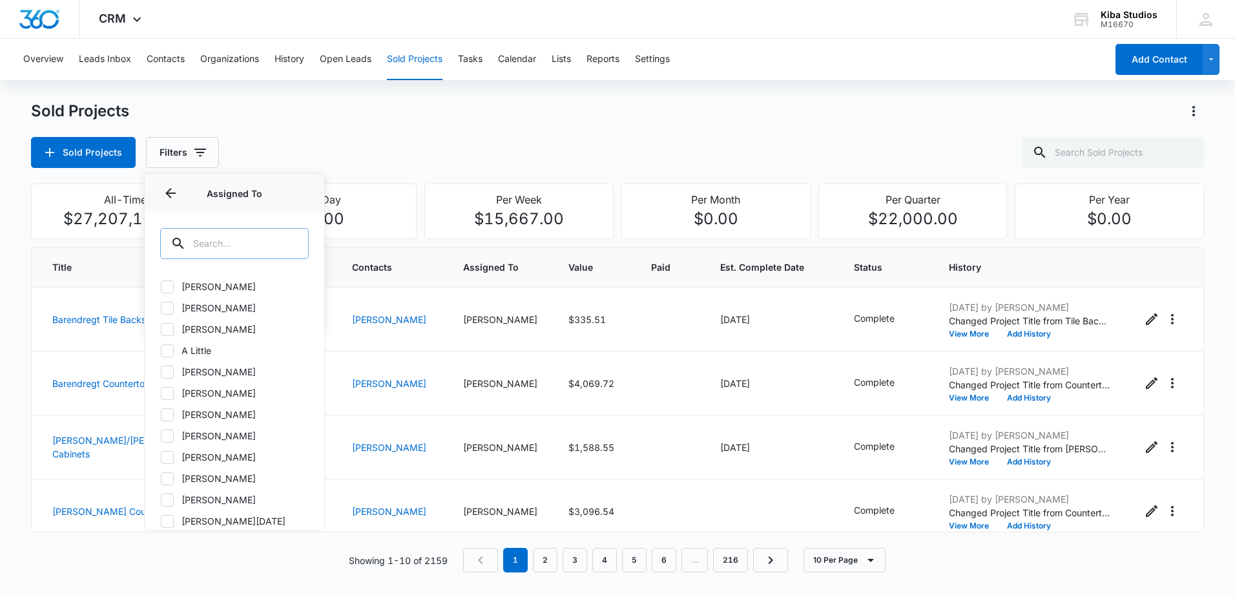
click at [241, 243] on input "text" at bounding box center [234, 243] width 149 height 31
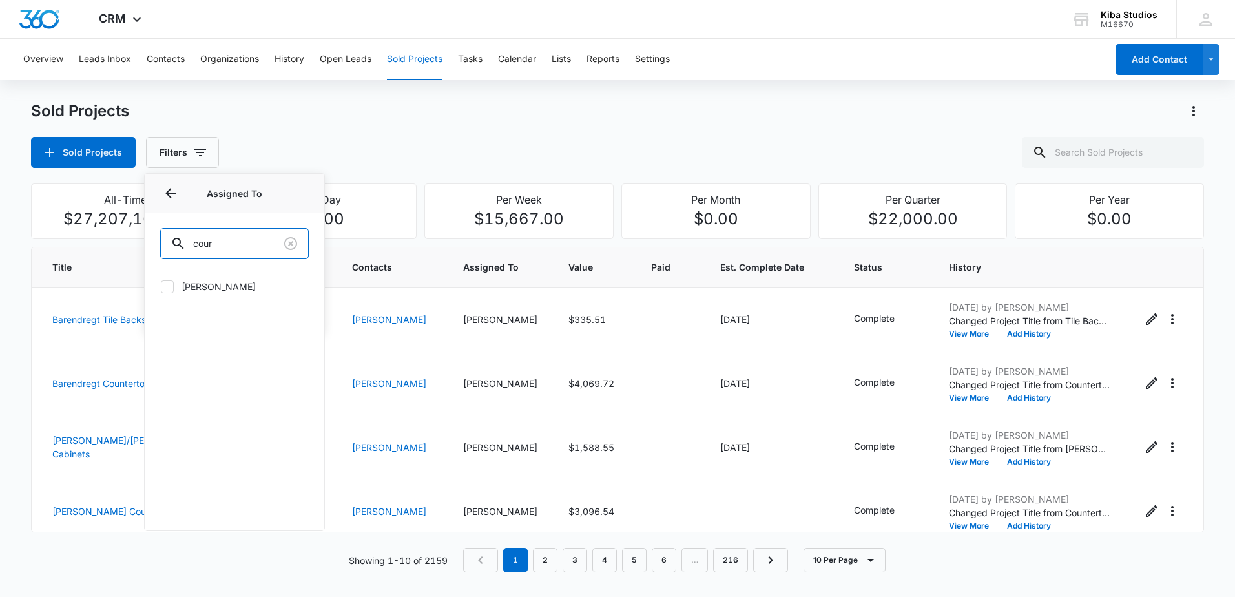
type input "cour"
click at [234, 284] on label "[PERSON_NAME]" at bounding box center [234, 287] width 149 height 14
click at [161, 286] on input "[PERSON_NAME]" at bounding box center [160, 286] width 1 height 1
checkbox input "true"
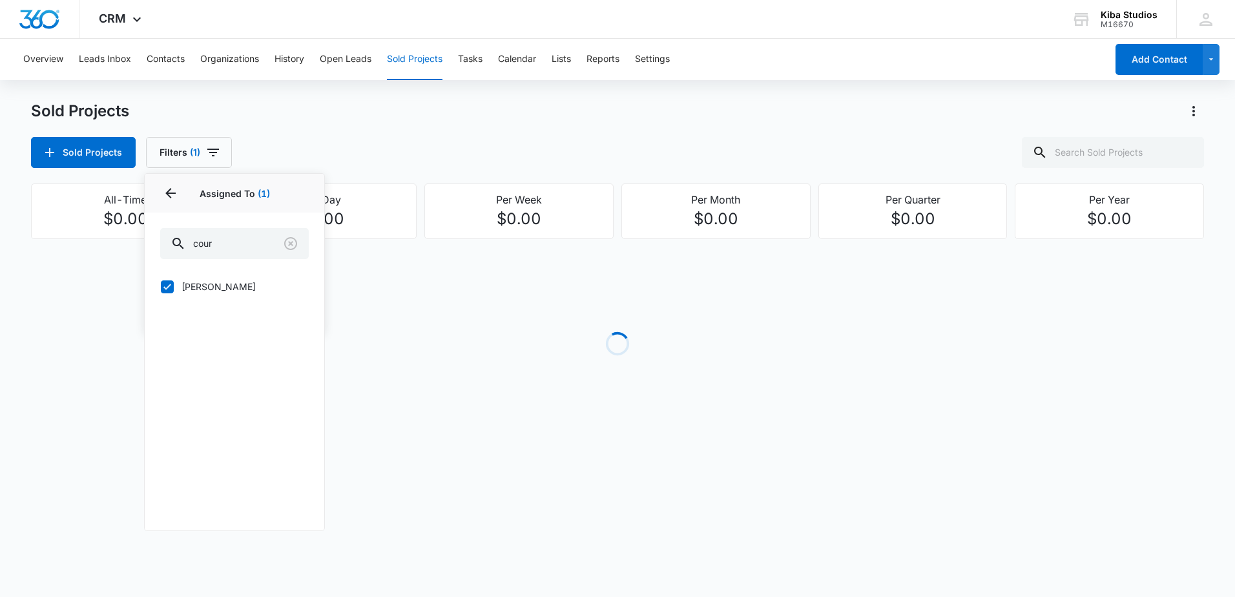
click at [234, 125] on div "Sold Projects Sold Projects Filters (1) Assigned By Assigned To 1 Assigned To (…" at bounding box center [617, 134] width 1173 height 67
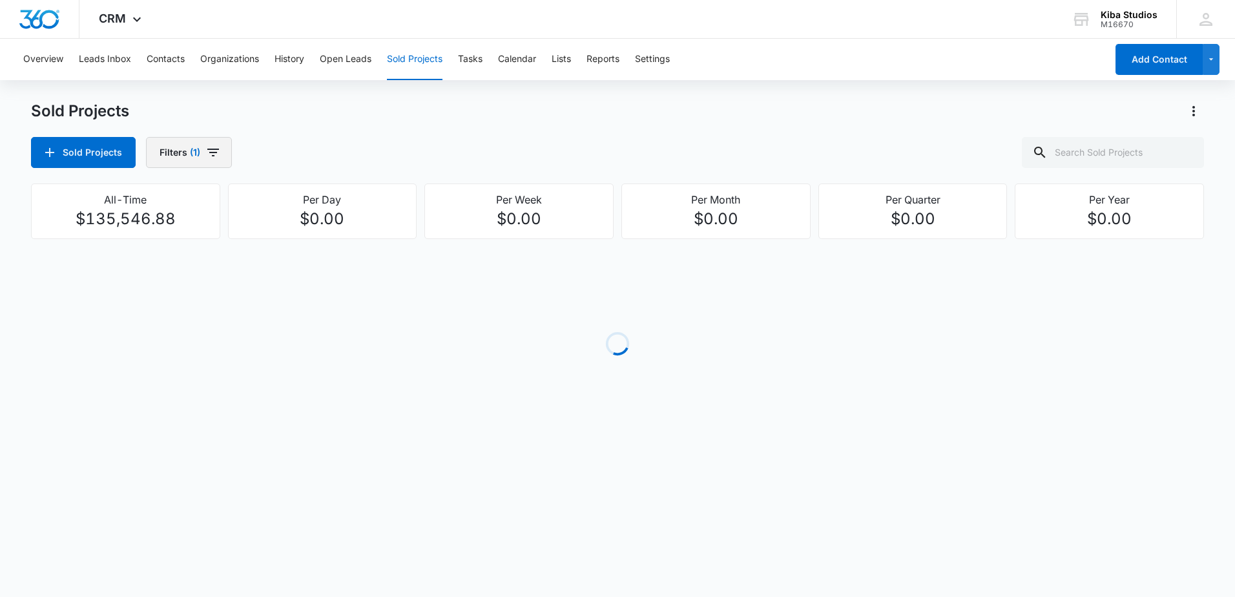
click at [214, 150] on icon "button" at bounding box center [212, 152] width 15 height 15
click at [289, 233] on button "Show Assigned To filters" at bounding box center [298, 233] width 21 height 21
drag, startPoint x: 251, startPoint y: 238, endPoint x: 164, endPoint y: 234, distance: 86.6
click at [165, 234] on input "cour" at bounding box center [234, 243] width 149 height 31
type input "gra"
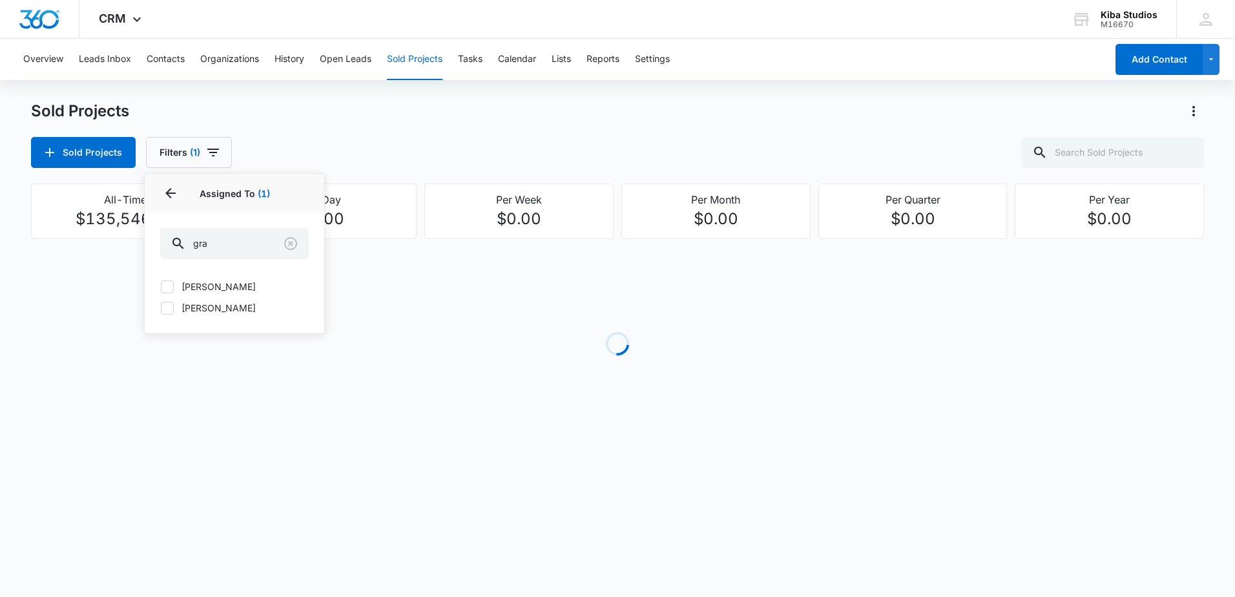
click at [205, 306] on label "[PERSON_NAME]" at bounding box center [234, 308] width 149 height 14
click at [161, 307] on input "[PERSON_NAME]" at bounding box center [160, 307] width 1 height 1
checkbox input "true"
click at [282, 156] on div "Sold Projects Filters (2)" at bounding box center [617, 152] width 1173 height 31
click at [226, 149] on button "Filters (2)" at bounding box center [190, 152] width 88 height 31
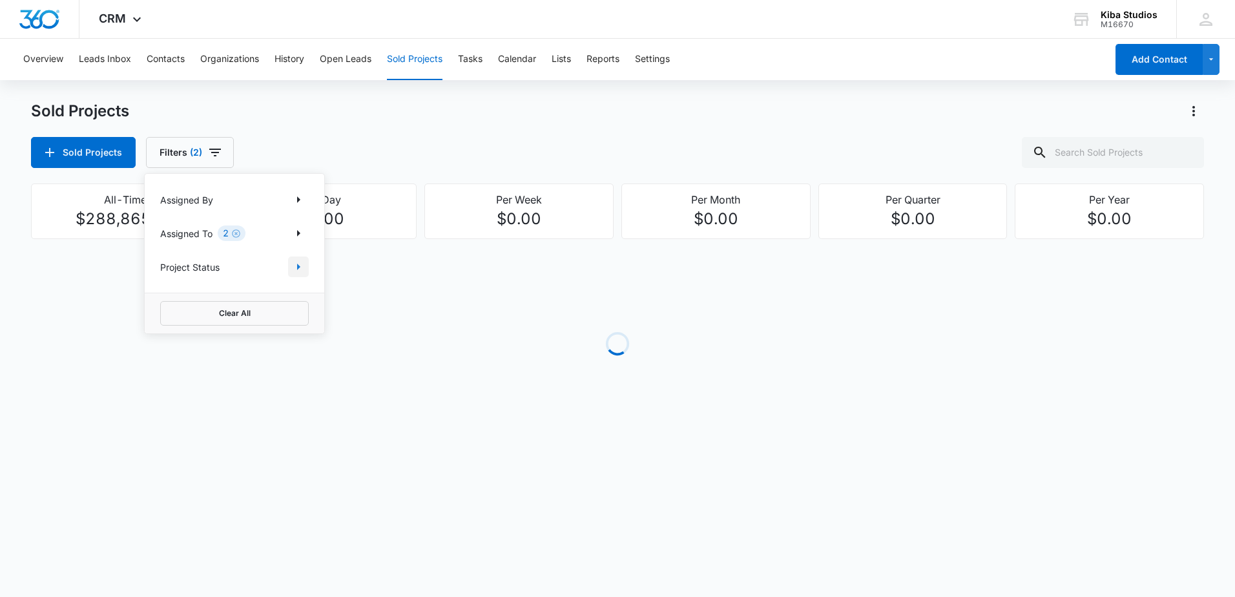
click at [295, 260] on icon "Show Project Status filters" at bounding box center [298, 266] width 15 height 15
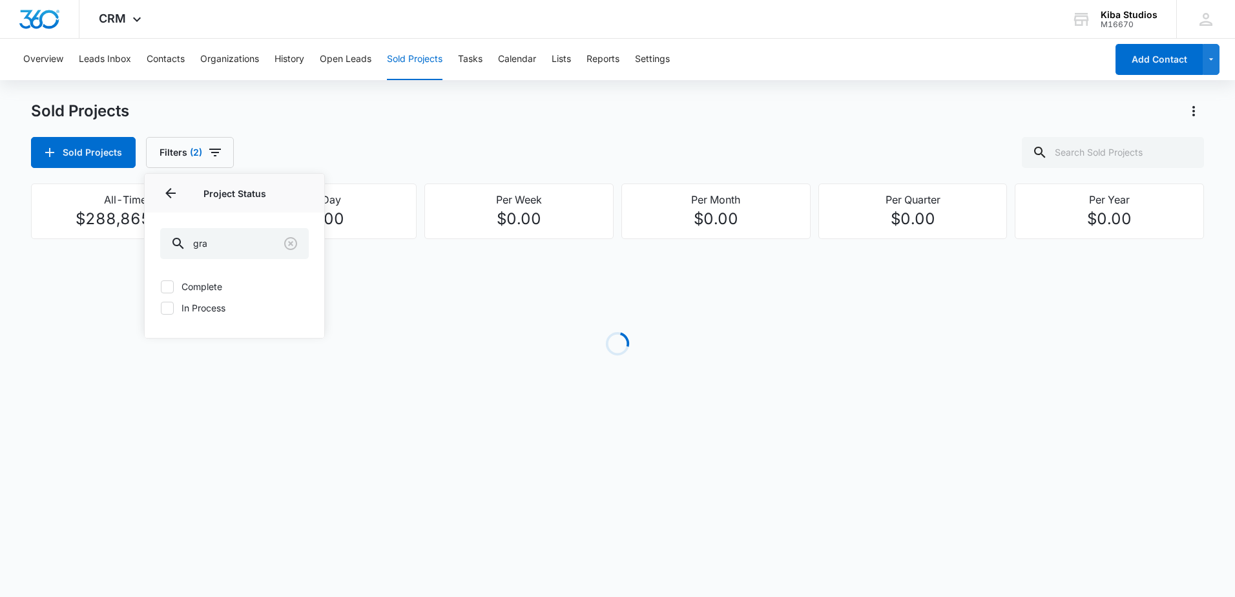
click at [220, 304] on label "In Process" at bounding box center [234, 308] width 149 height 14
click at [161, 307] on input "In Process" at bounding box center [160, 307] width 1 height 1
checkbox input "true"
click at [445, 156] on div "Sold Projects Filters (3)" at bounding box center [617, 152] width 1173 height 31
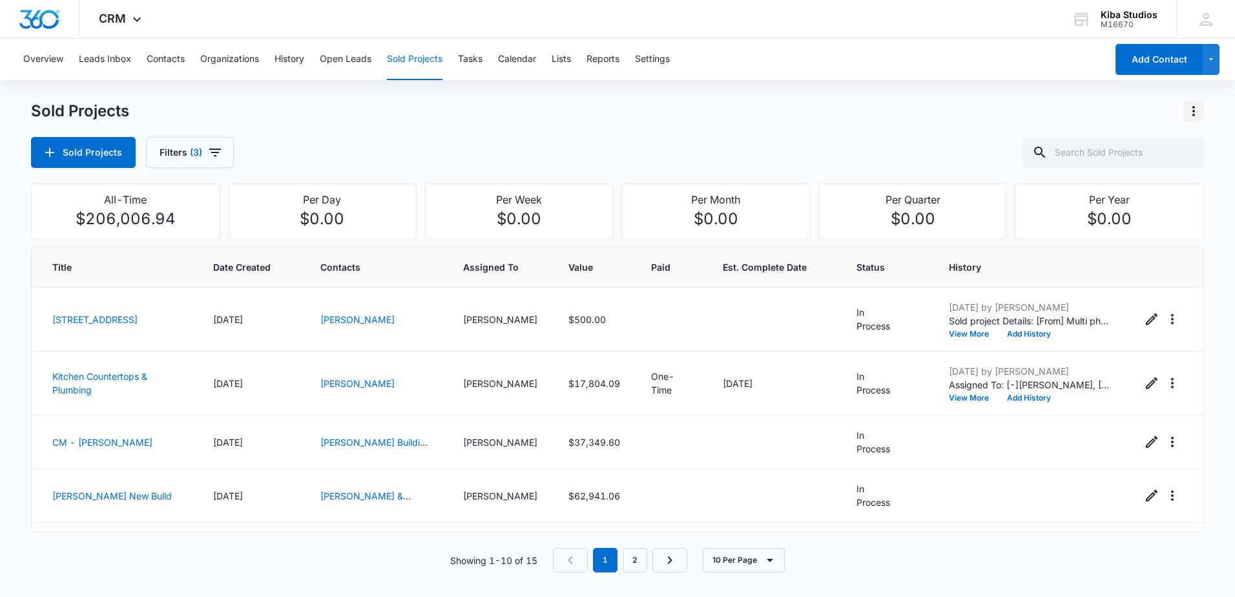
click at [1188, 110] on icon "Actions" at bounding box center [1193, 110] width 15 height 15
click at [1128, 163] on div "Export Sold Projects" at bounding box center [1117, 166] width 109 height 9
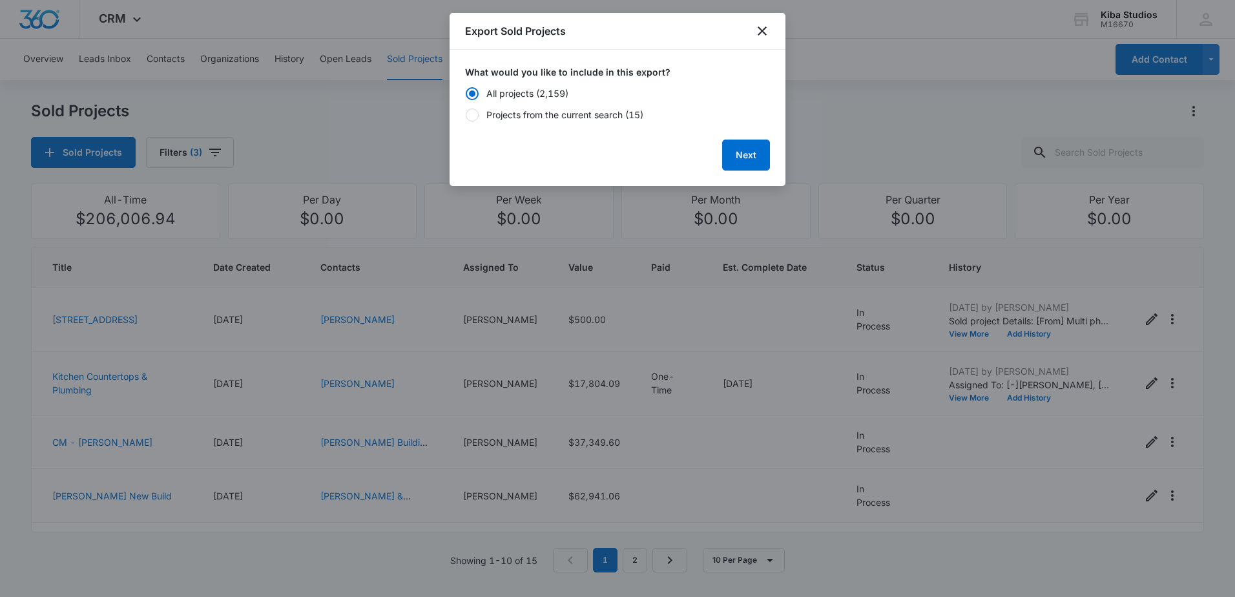
click at [578, 108] on div "Projects from the current search (15)" at bounding box center [564, 115] width 157 height 14
click at [466, 114] on input "Projects from the current search (15)" at bounding box center [465, 114] width 1 height 1
radio input "false"
radio input "true"
click at [767, 157] on button "Next" at bounding box center [746, 154] width 48 height 31
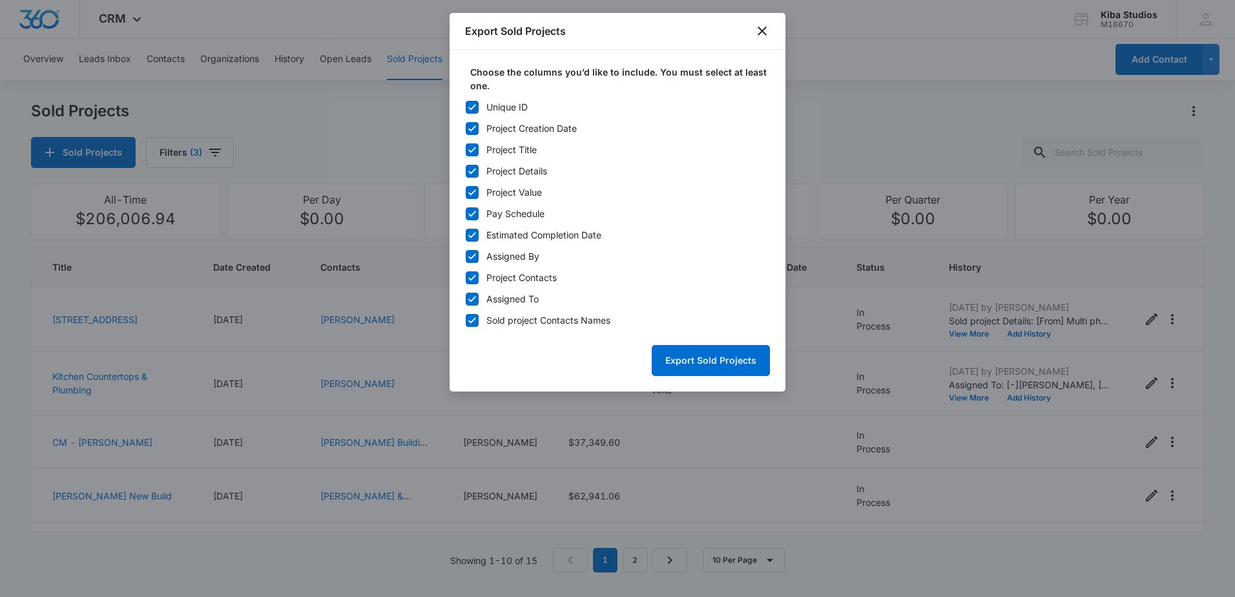
click at [491, 105] on div "Unique ID" at bounding box center [506, 107] width 41 height 14
click at [466, 107] on input "Unique ID" at bounding box center [465, 107] width 1 height 1
checkbox input "false"
click at [498, 210] on div "Pay Schedule" at bounding box center [515, 214] width 58 height 14
click at [466, 213] on input "Pay Schedule" at bounding box center [465, 213] width 1 height 1
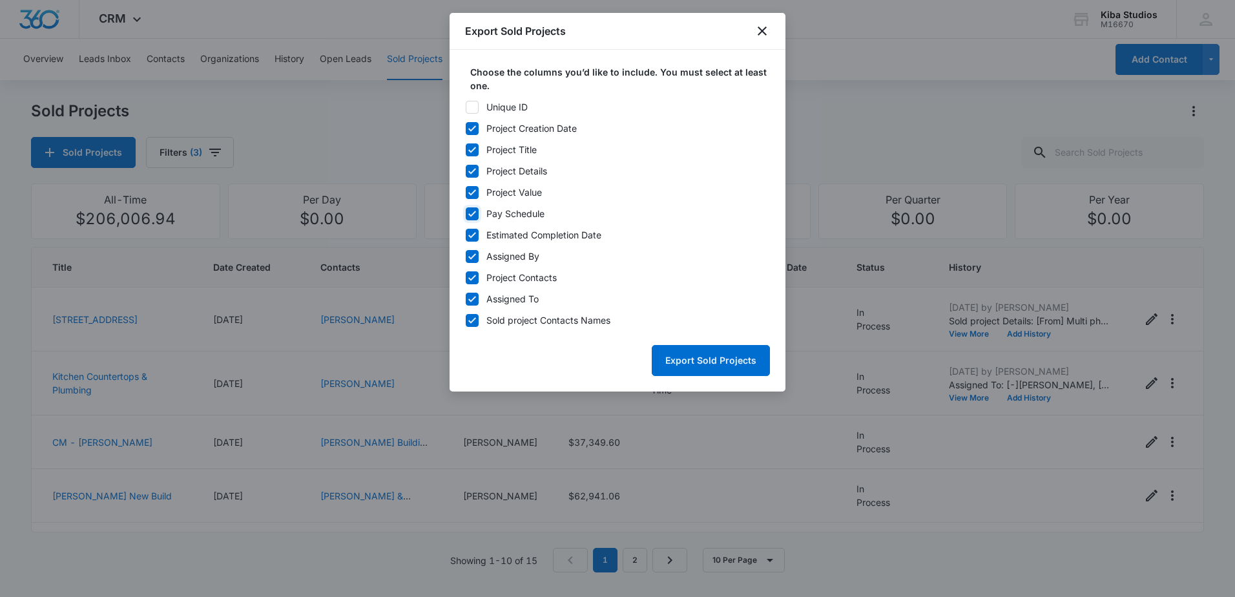
checkbox input "false"
click at [501, 233] on div "Estimated Completion Date" at bounding box center [543, 235] width 115 height 14
click at [466, 234] on input "Estimated Completion Date" at bounding box center [465, 234] width 1 height 1
checkbox input "false"
click at [496, 259] on div "Assigned By" at bounding box center [512, 256] width 53 height 14
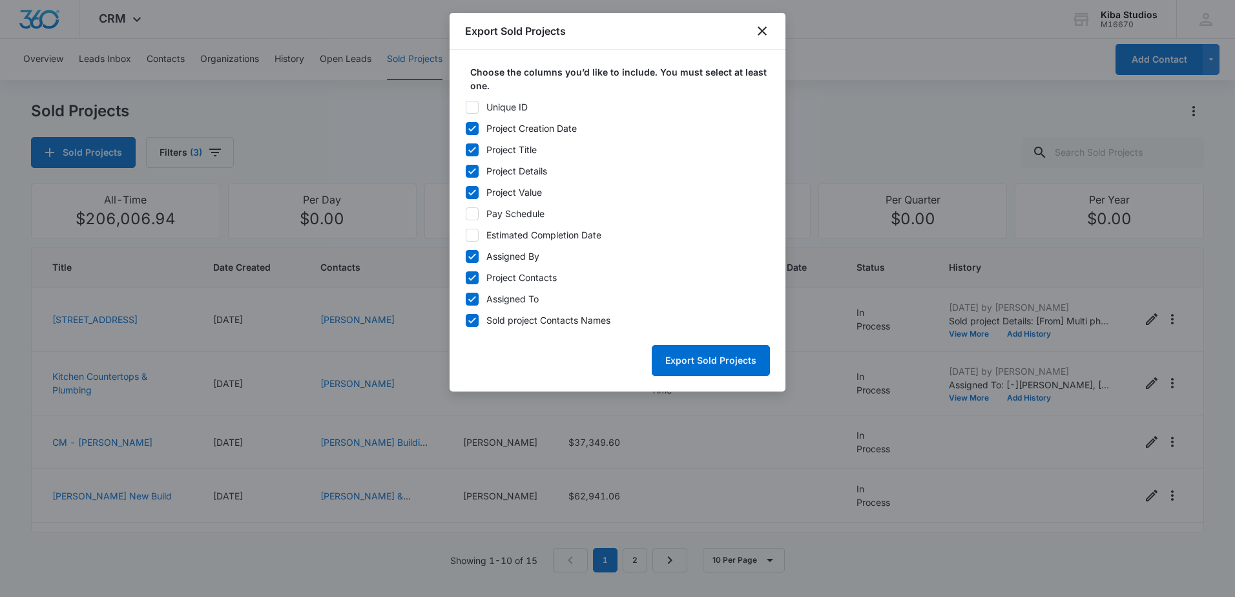
click at [466, 256] on input "Assigned By" at bounding box center [465, 256] width 1 height 1
checkbox input "false"
click at [496, 278] on div "Project Contacts" at bounding box center [521, 278] width 70 height 14
click at [466, 278] on input "Project Contacts" at bounding box center [465, 277] width 1 height 1
checkbox input "false"
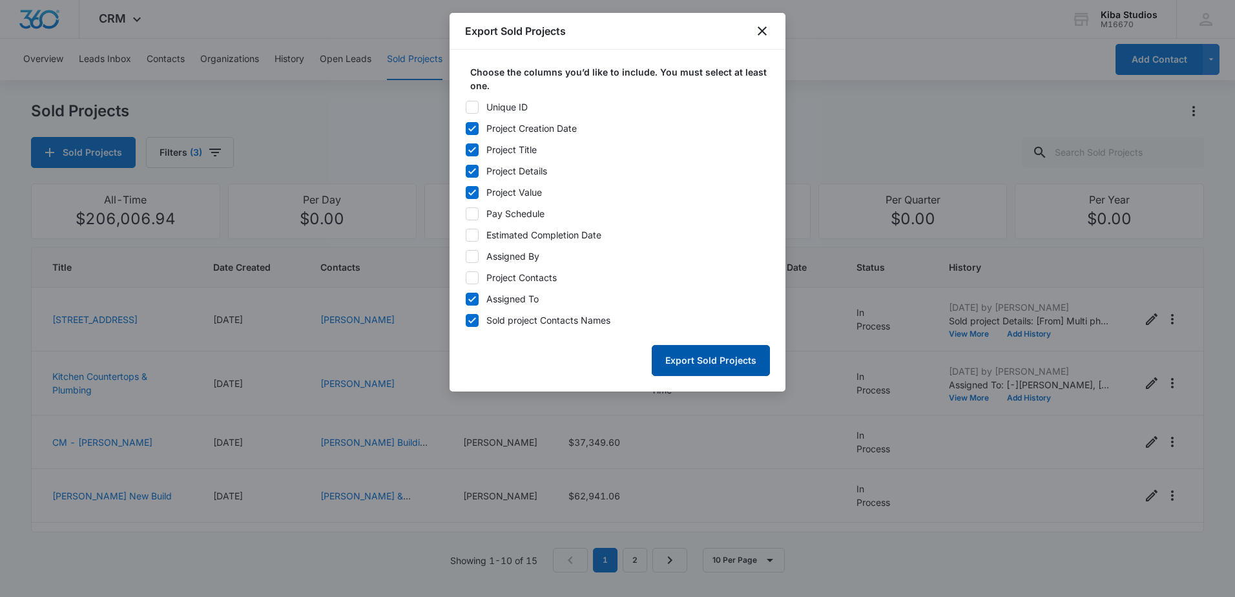
click at [721, 364] on button "Export Sold Projects" at bounding box center [711, 360] width 118 height 31
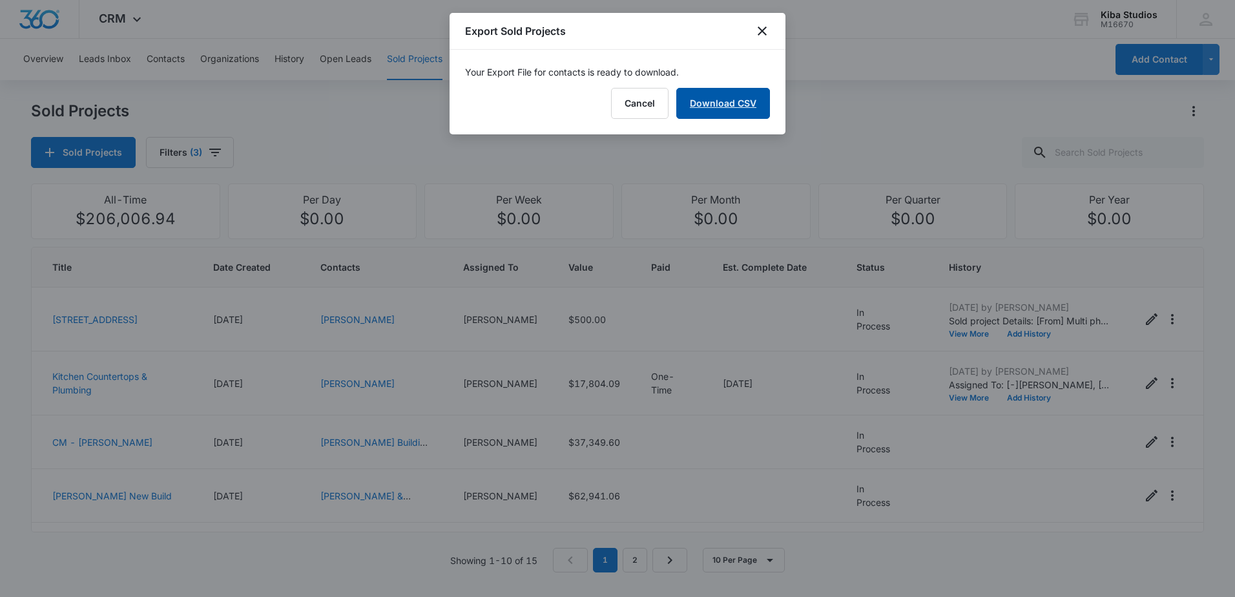
click at [731, 107] on link "Download CSV" at bounding box center [723, 103] width 94 height 31
click at [759, 32] on icon "close" at bounding box center [761, 30] width 15 height 15
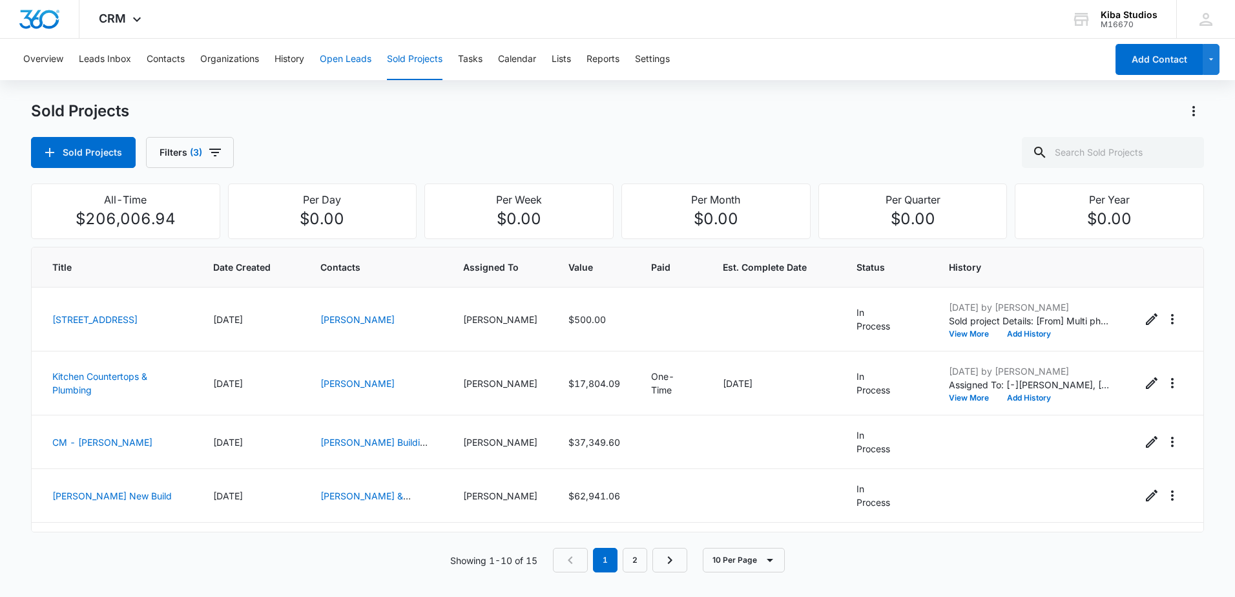
click at [371, 60] on button "Open Leads" at bounding box center [346, 59] width 52 height 41
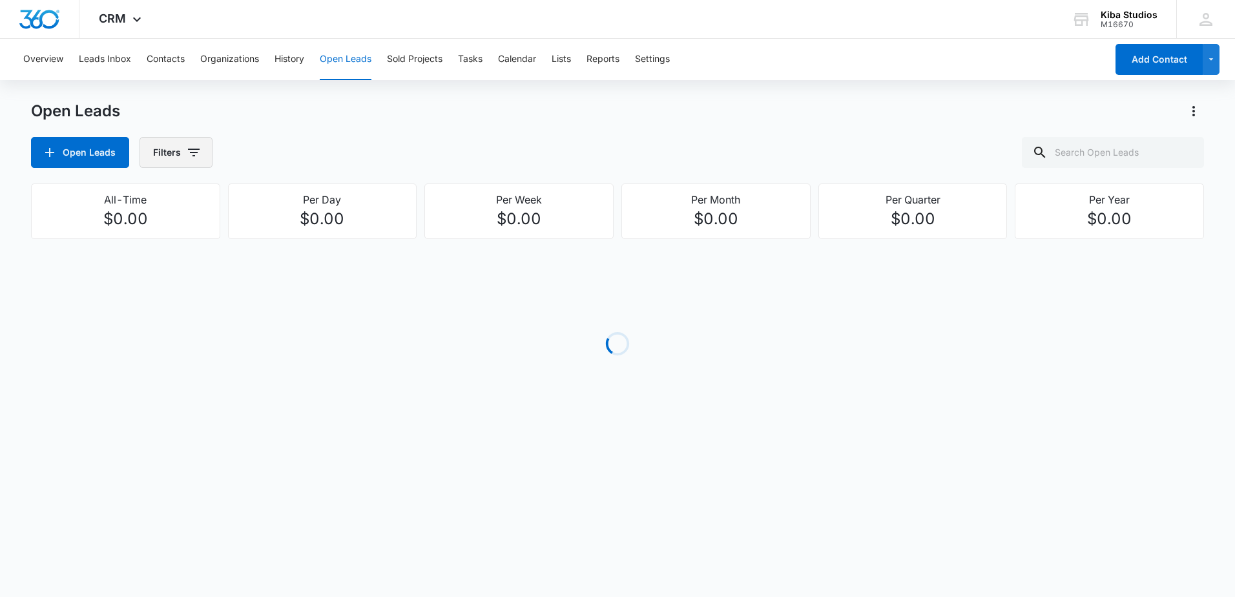
click at [188, 152] on icon "button" at bounding box center [193, 152] width 15 height 15
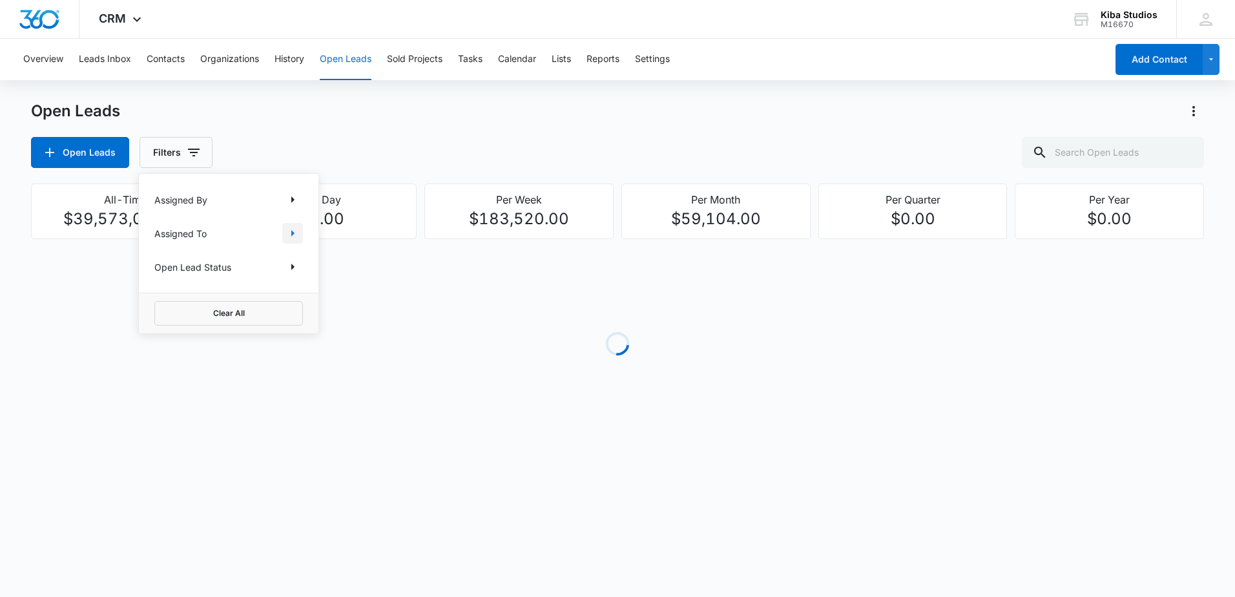
click at [289, 230] on icon "Show Assigned To filters" at bounding box center [292, 232] width 15 height 15
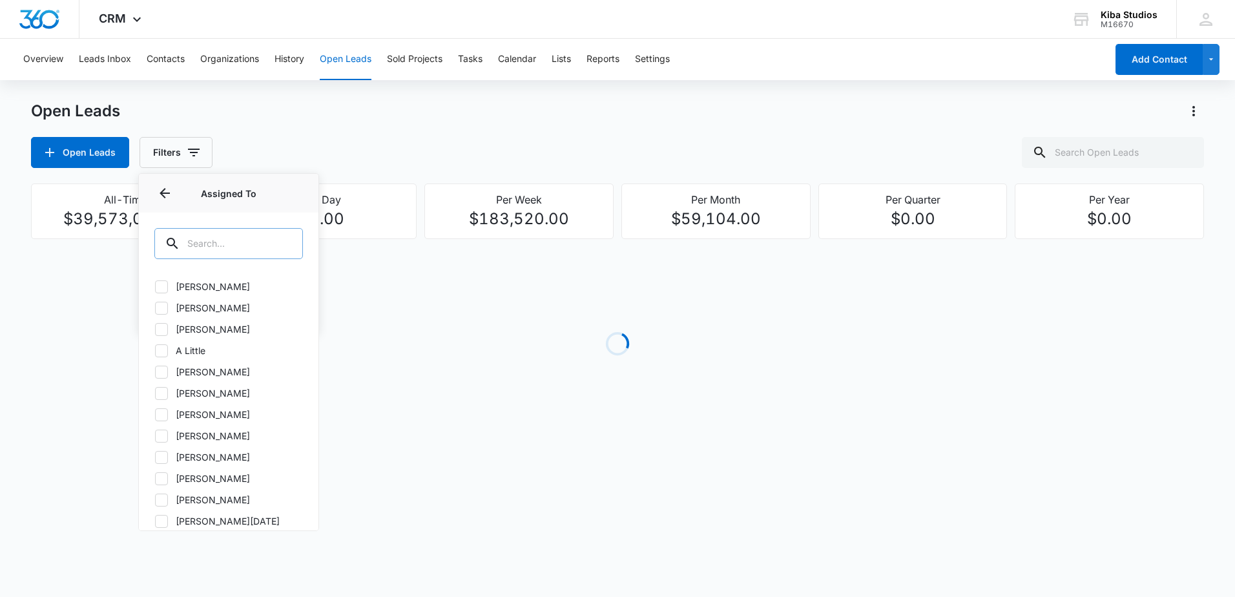
click at [245, 243] on input "text" at bounding box center [228, 243] width 149 height 31
type input "co"
click at [208, 375] on label "[PERSON_NAME]" at bounding box center [228, 372] width 149 height 14
click at [155, 372] on input "[PERSON_NAME]" at bounding box center [154, 371] width 1 height 1
checkbox input "true"
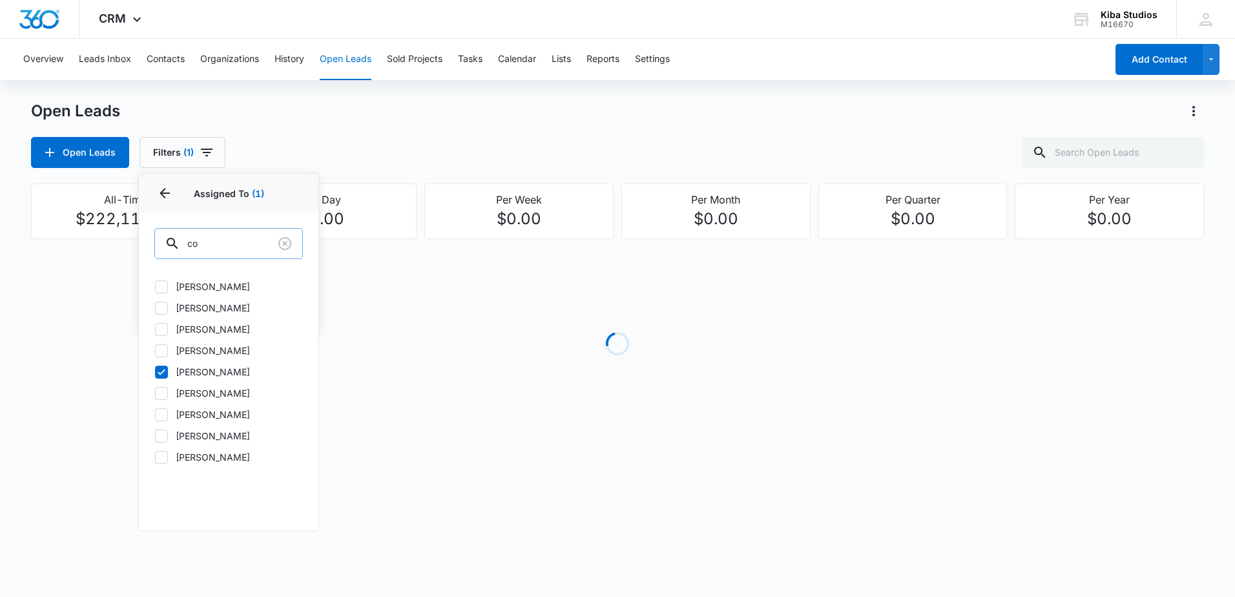
drag, startPoint x: 226, startPoint y: 244, endPoint x: 167, endPoint y: 245, distance: 59.4
click at [167, 245] on div "co" at bounding box center [228, 243] width 149 height 31
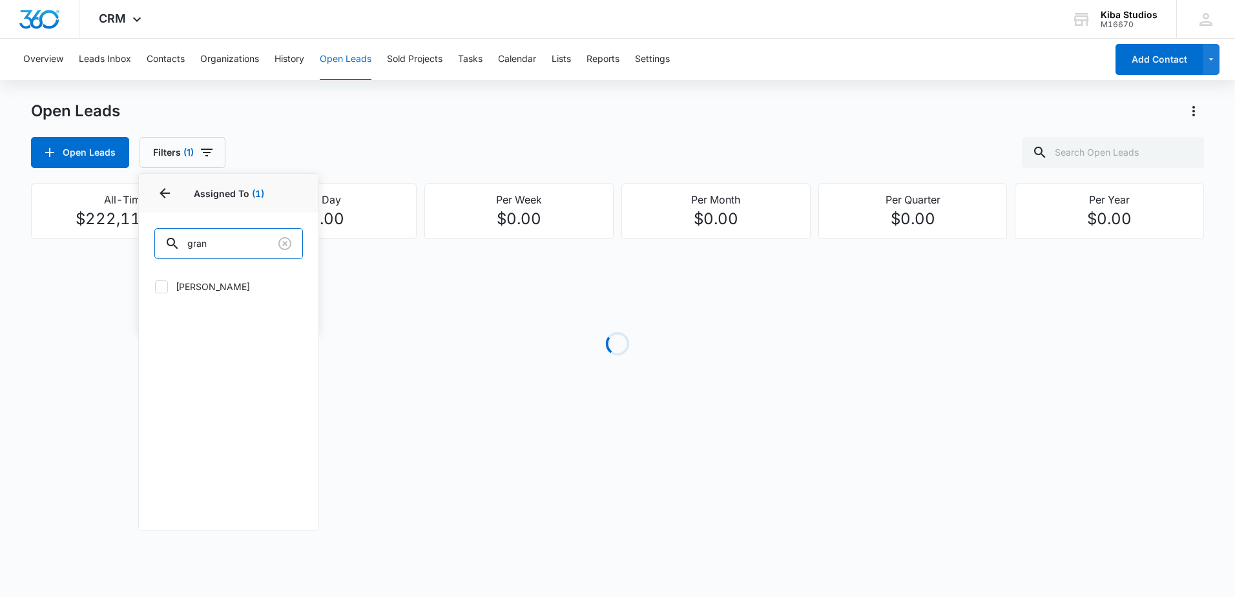
type input "gran"
click at [175, 287] on label "[PERSON_NAME]" at bounding box center [228, 287] width 149 height 14
click at [155, 287] on input "[PERSON_NAME]" at bounding box center [154, 286] width 1 height 1
click at [176, 286] on label "[PERSON_NAME]" at bounding box center [228, 287] width 149 height 14
click at [155, 286] on input "[PERSON_NAME]" at bounding box center [154, 286] width 1 height 1
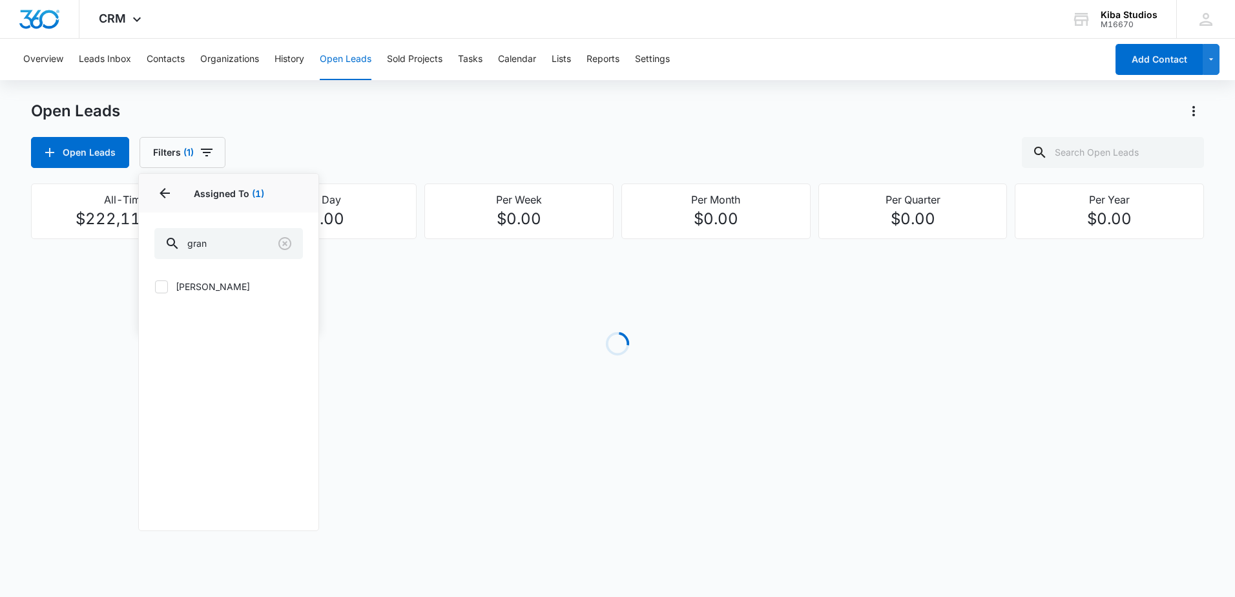
drag, startPoint x: 176, startPoint y: 282, endPoint x: 163, endPoint y: 281, distance: 13.6
click at [163, 281] on icon at bounding box center [162, 287] width 12 height 12
click at [155, 286] on input "[PERSON_NAME]" at bounding box center [154, 286] width 1 height 1
checkbox input "true"
click at [201, 154] on icon "button" at bounding box center [208, 152] width 15 height 15
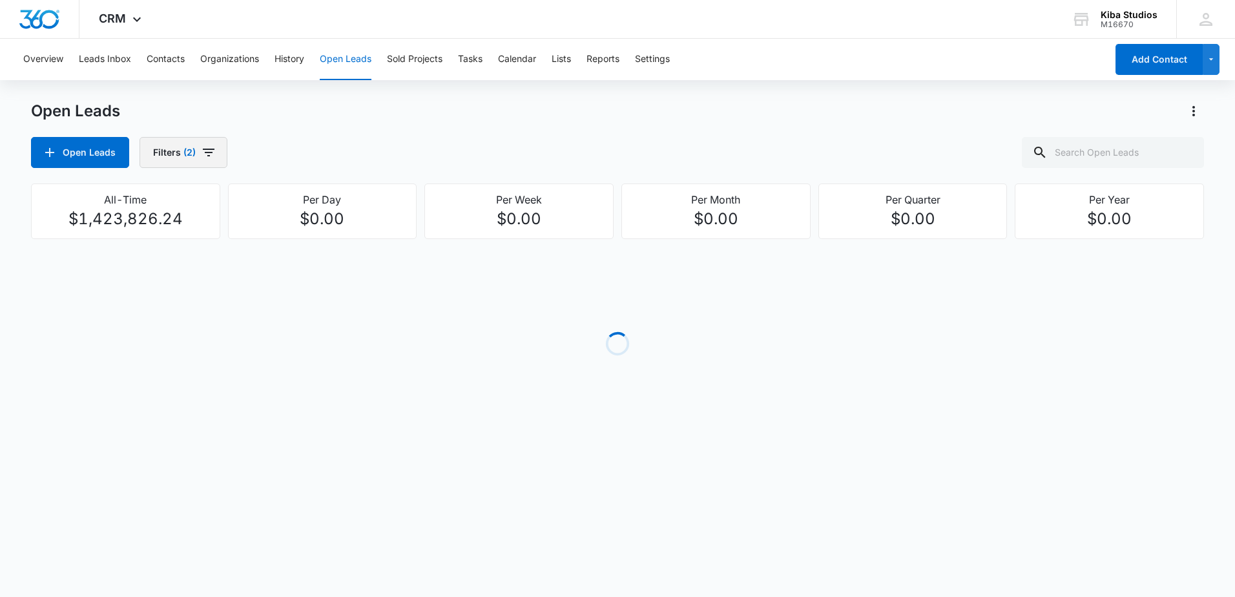
click at [204, 154] on icon "button" at bounding box center [208, 152] width 15 height 15
click at [284, 268] on button "Show Open Lead Status filters" at bounding box center [292, 266] width 21 height 21
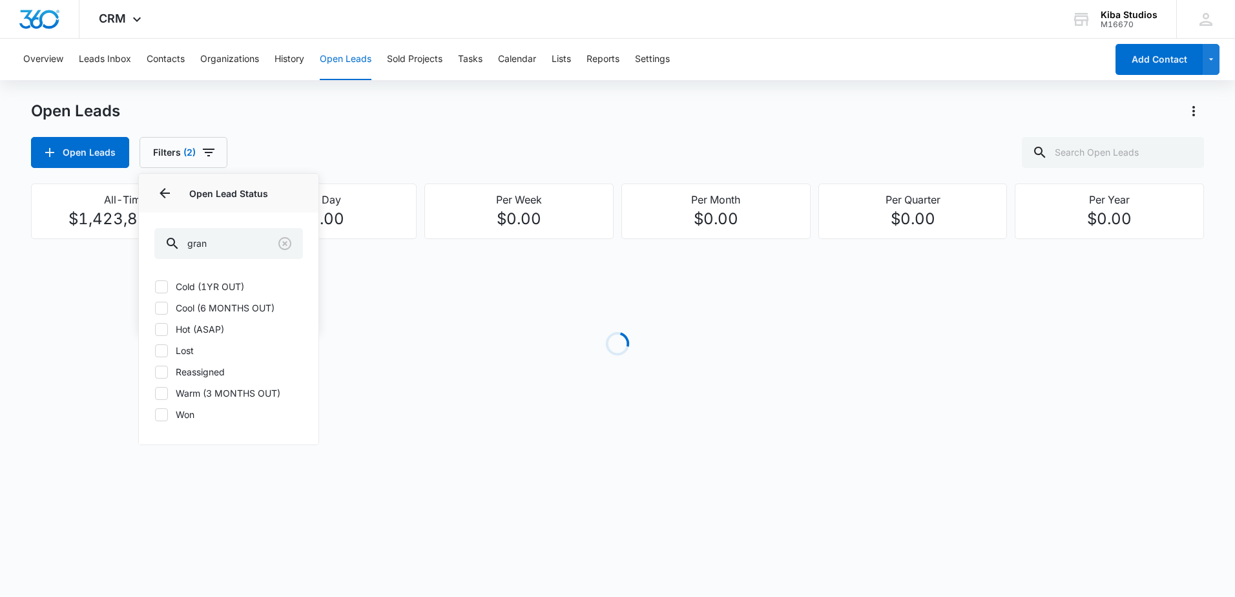
click at [199, 286] on label "Cold (1YR OUT)" at bounding box center [228, 287] width 149 height 14
click at [155, 286] on input "Cold (1YR OUT)" at bounding box center [154, 286] width 1 height 1
checkbox input "true"
click at [164, 309] on icon at bounding box center [162, 308] width 12 height 12
click at [155, 308] on input "Cool (6 MONTHS OUT)" at bounding box center [154, 307] width 1 height 1
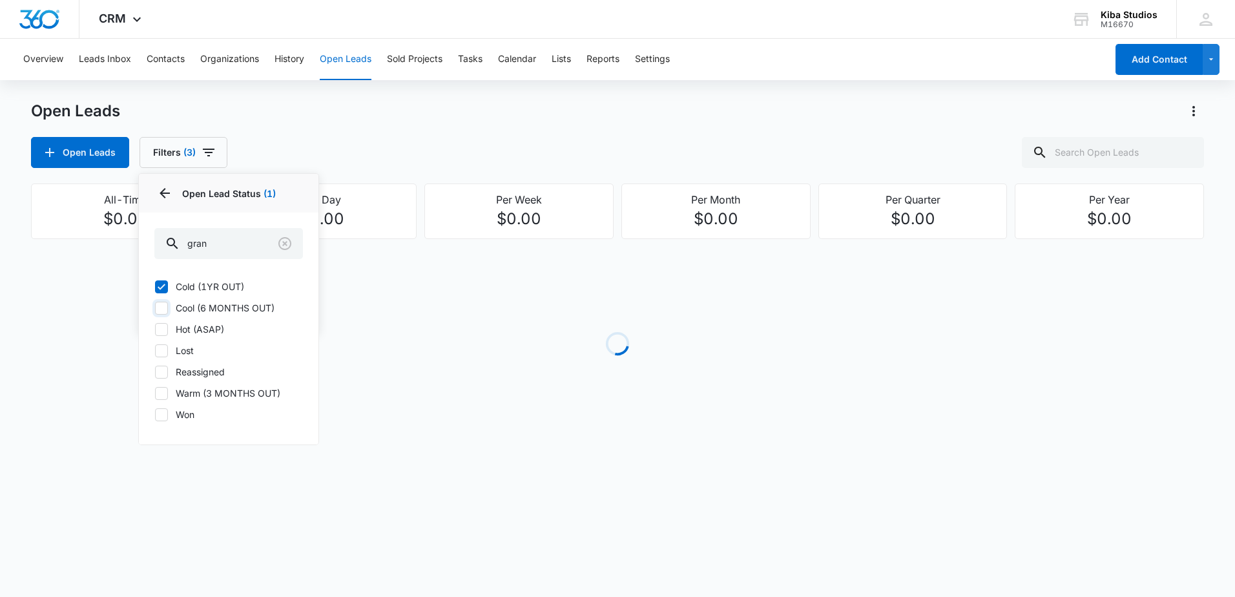
checkbox input "true"
click at [163, 325] on icon at bounding box center [162, 330] width 12 height 12
click at [155, 329] on input "Hot (ASAP)" at bounding box center [154, 329] width 1 height 1
checkbox input "true"
click at [163, 395] on icon at bounding box center [162, 393] width 12 height 12
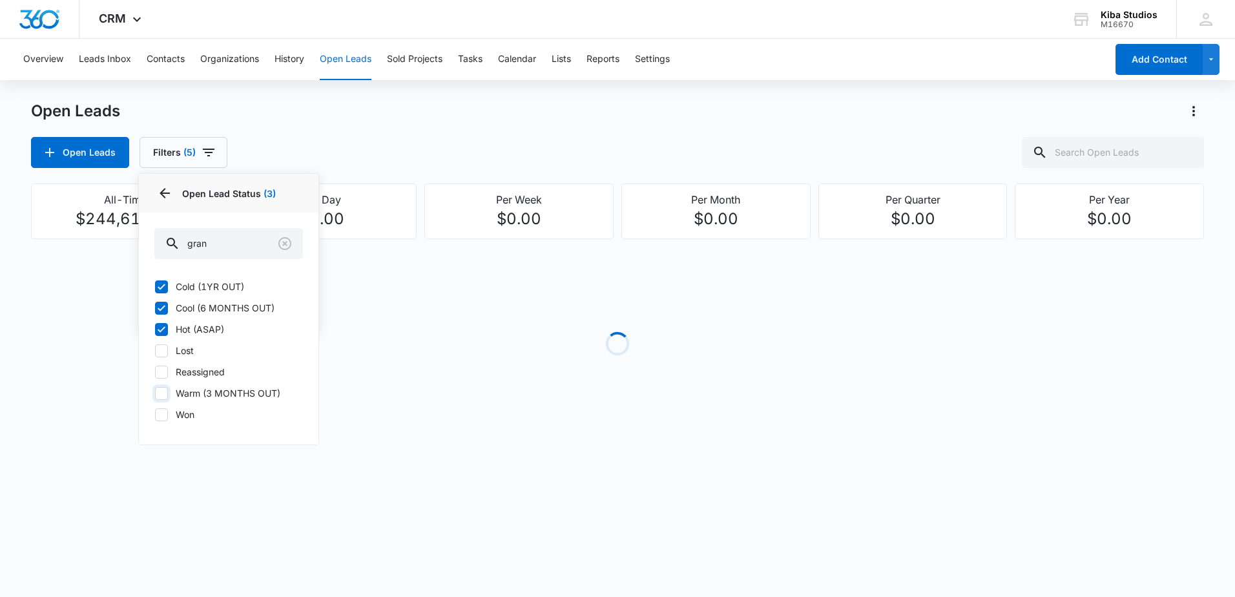
click at [155, 393] on input "Warm (3 MONTHS OUT)" at bounding box center [154, 393] width 1 height 1
checkbox input "true"
click at [387, 153] on div "Open Leads Filters (6) Assigned By Assigned To 2 Open Lead Status 4 Open Lead S…" at bounding box center [617, 152] width 1173 height 31
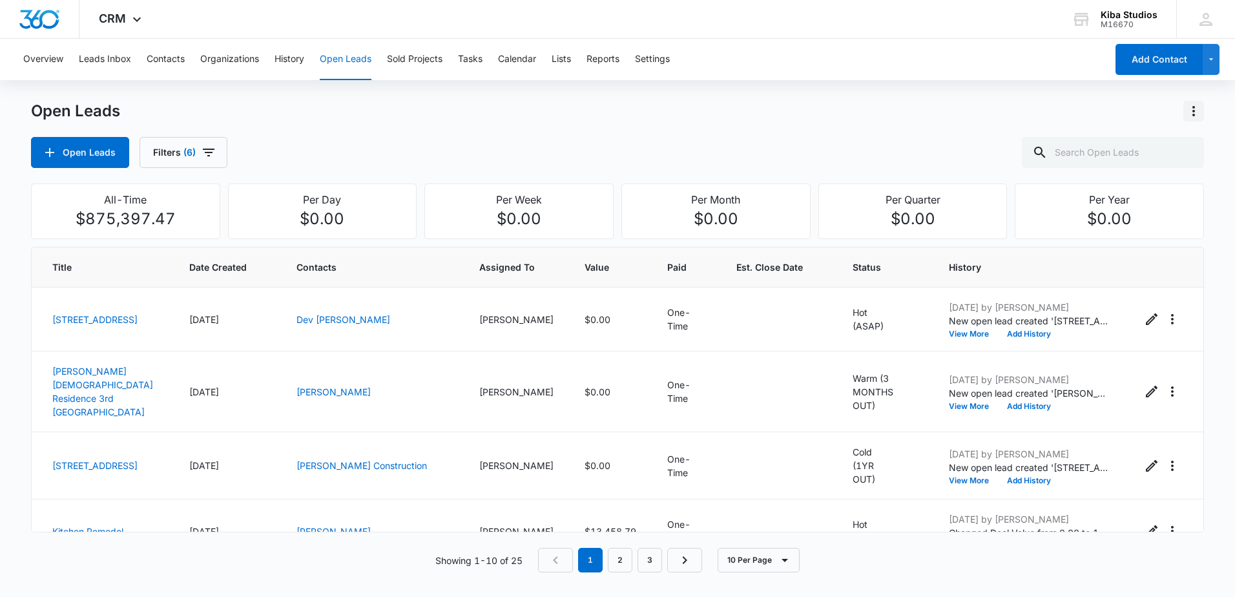
click at [1196, 112] on icon "Actions" at bounding box center [1193, 110] width 15 height 15
click at [1133, 163] on div "Export Open Leads" at bounding box center [1119, 166] width 105 height 9
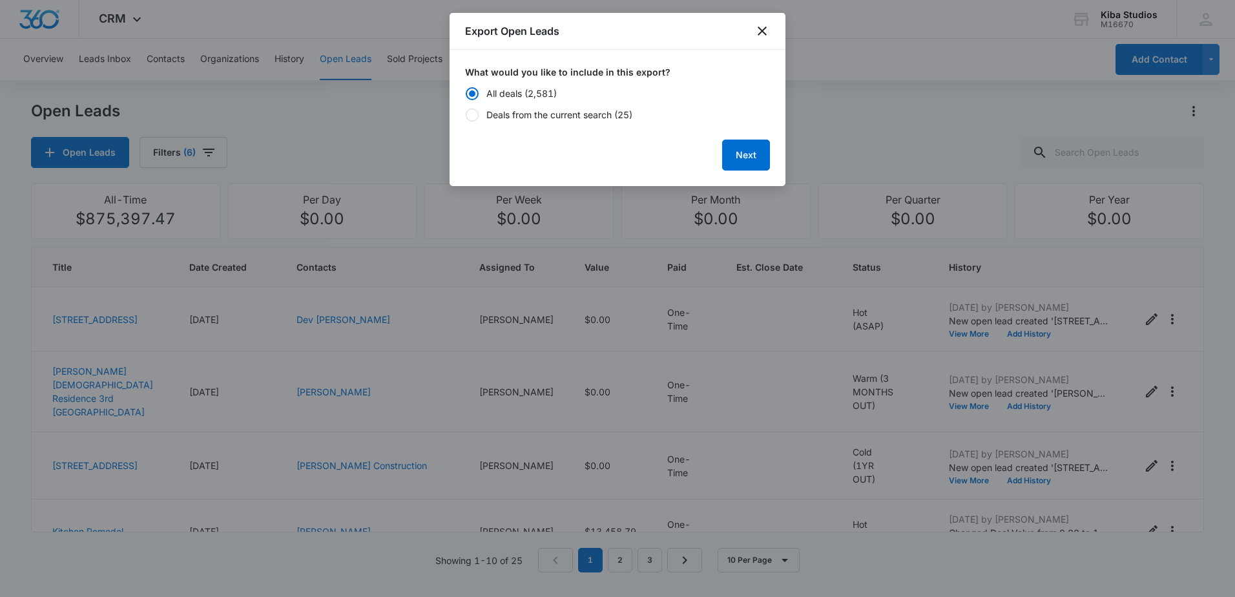
click at [584, 116] on div "Deals from the current search (25)" at bounding box center [559, 115] width 146 height 14
click at [466, 115] on input "Deals from the current search (25)" at bounding box center [465, 114] width 1 height 1
radio input "false"
radio input "true"
click at [750, 154] on button "Next" at bounding box center [746, 154] width 48 height 31
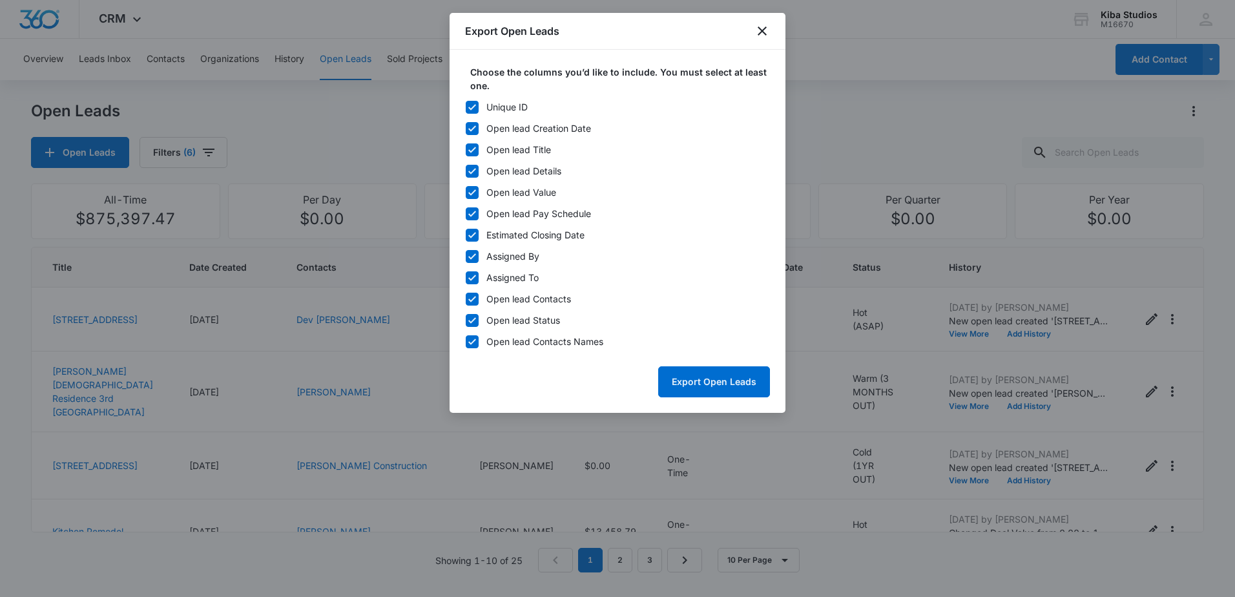
click at [474, 108] on icon at bounding box center [472, 107] width 12 height 12
click at [466, 107] on input "Unique ID" at bounding box center [465, 107] width 1 height 1
checkbox input "false"
click at [466, 212] on div at bounding box center [472, 213] width 13 height 13
click at [466, 213] on input "Open lead Pay Schedule" at bounding box center [465, 213] width 1 height 1
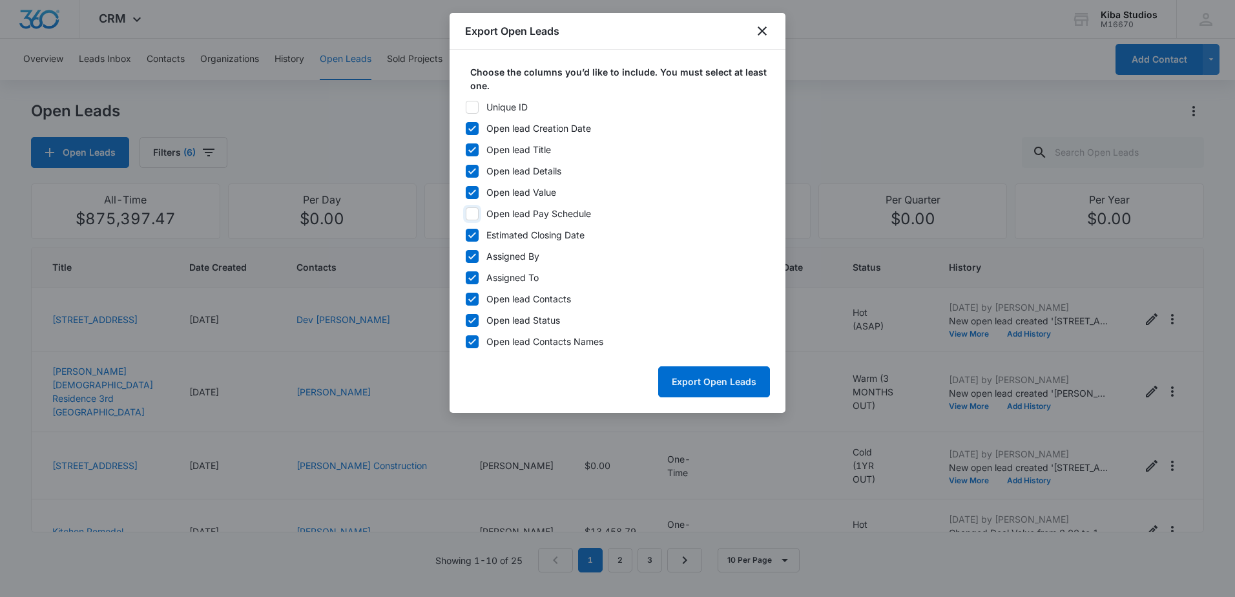
checkbox input "false"
click at [470, 236] on icon at bounding box center [472, 235] width 8 height 6
click at [466, 235] on input "Estimated Closing Date" at bounding box center [465, 234] width 1 height 1
checkbox input "false"
click at [471, 254] on icon at bounding box center [472, 257] width 12 height 12
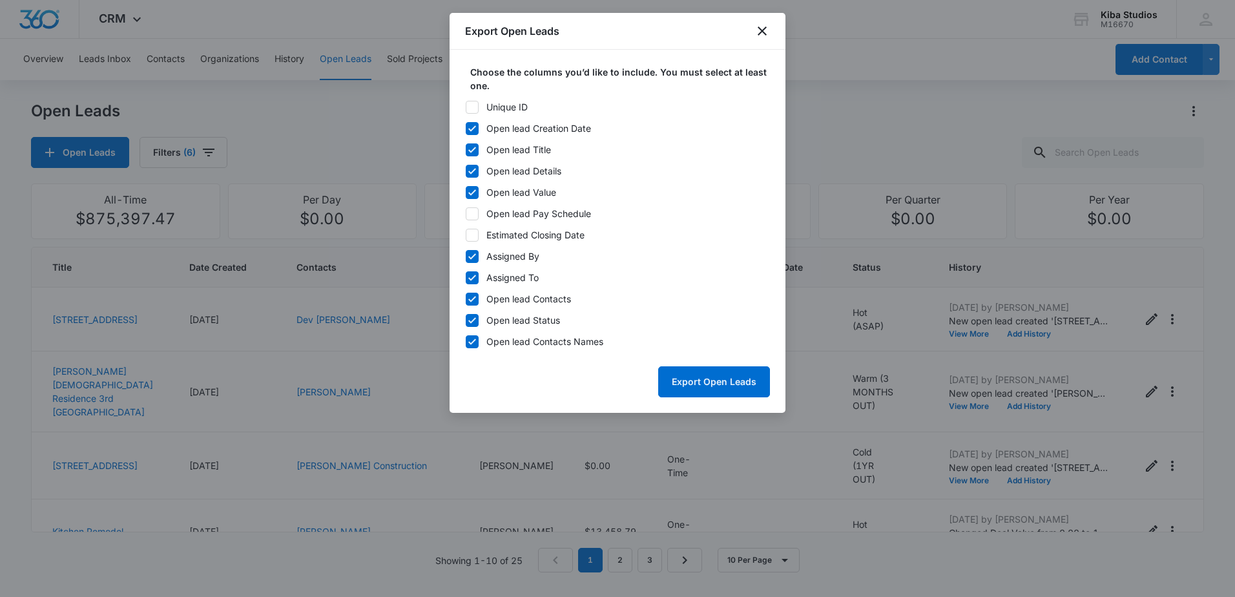
click at [466, 256] on input "Assigned By" at bounding box center [465, 256] width 1 height 1
checkbox input "false"
click at [471, 297] on icon at bounding box center [472, 299] width 12 height 12
click at [466, 298] on input "Open lead Contacts" at bounding box center [465, 298] width 1 height 1
checkbox input "false"
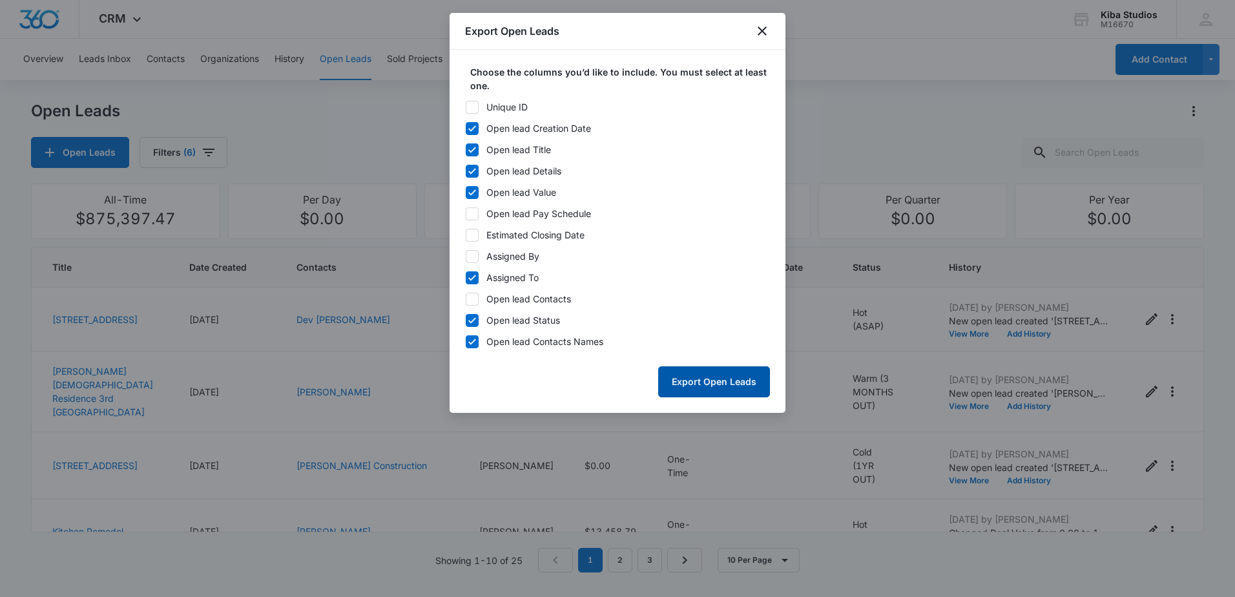
click at [716, 382] on button "Export Open Leads" at bounding box center [714, 381] width 112 height 31
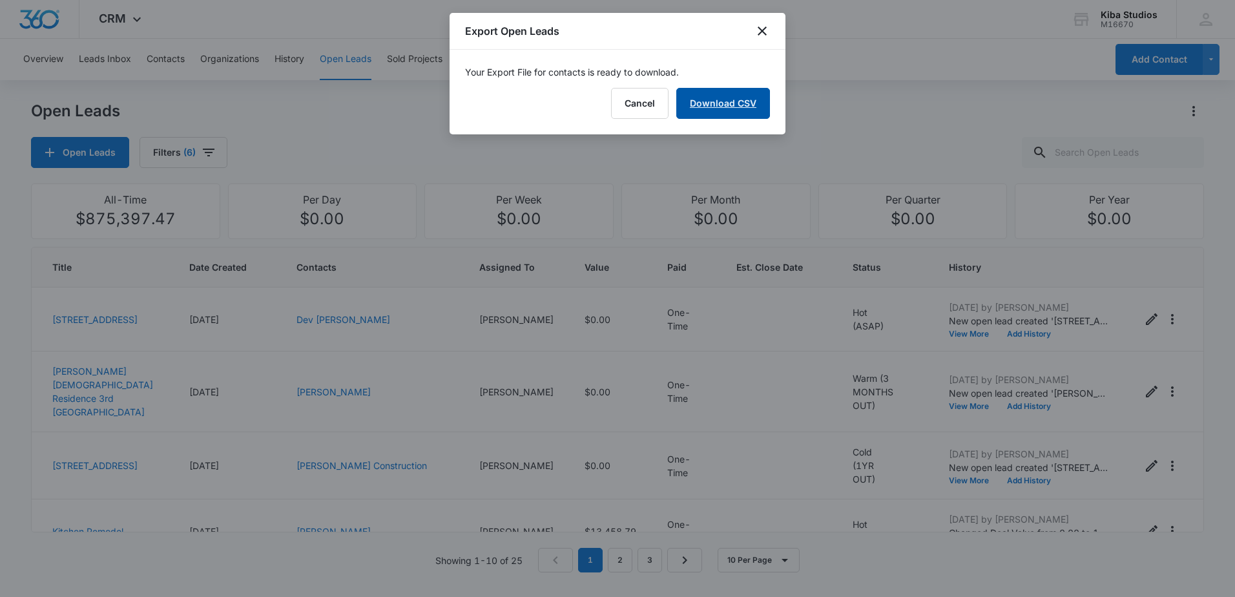
click at [725, 110] on link "Download CSV" at bounding box center [723, 103] width 94 height 31
click at [761, 30] on icon "close" at bounding box center [762, 30] width 9 height 9
